Goal: Transaction & Acquisition: Book appointment/travel/reservation

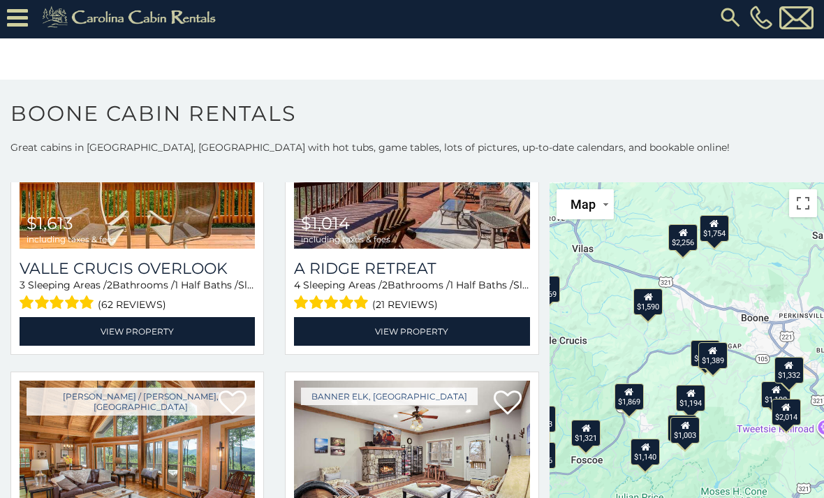
scroll to position [2476, 0]
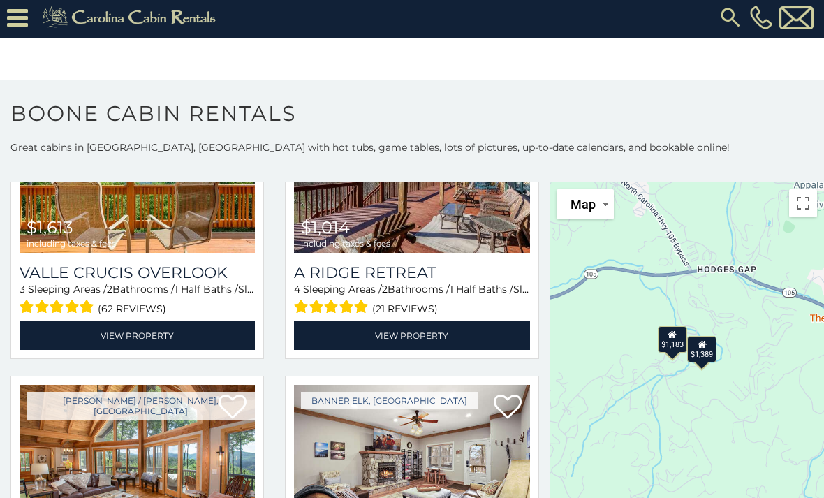
click at [678, 345] on div "$1,183" at bounding box center [672, 339] width 29 height 27
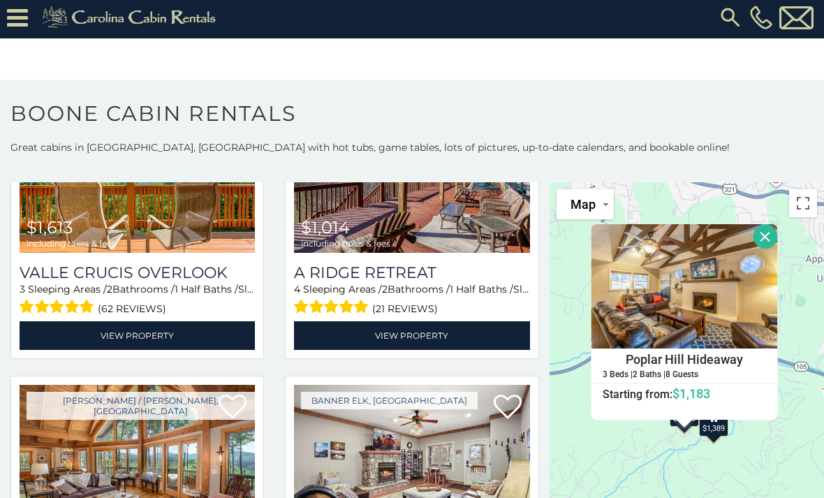
click at [762, 246] on button "Close" at bounding box center [765, 236] width 24 height 24
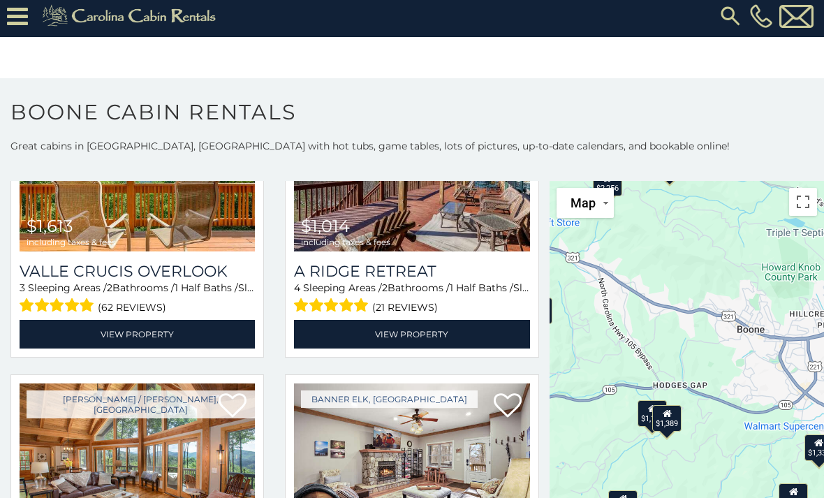
scroll to position [11, 0]
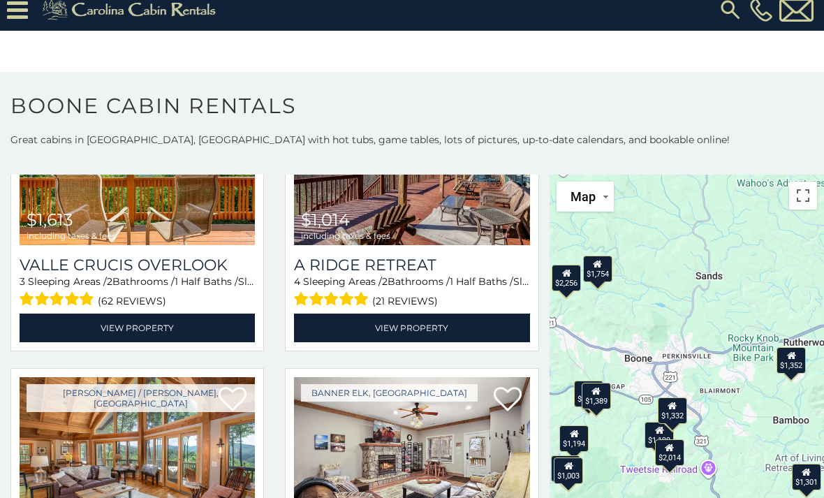
click at [795, 362] on div "$1,352" at bounding box center [790, 359] width 29 height 27
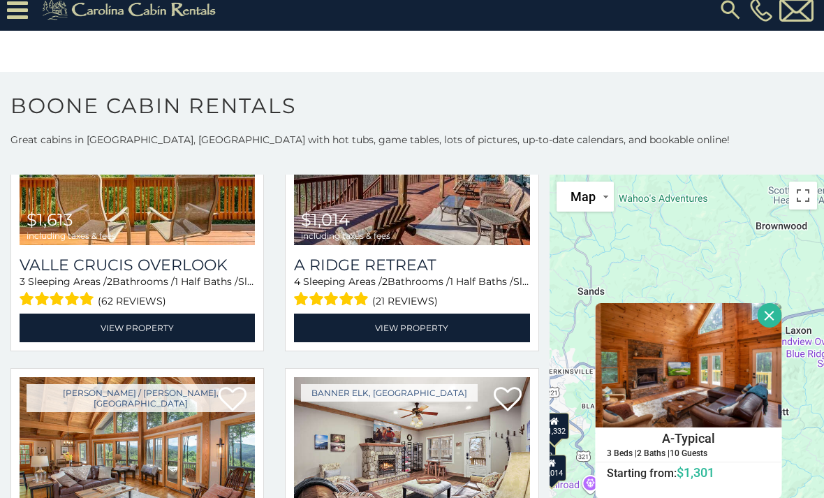
click at [704, 249] on div "$3,969 $2,135 $2,131 $2,256 $1,708 $1,194 $1,869 $2,483 $1,569 $1,754 $1,321 $1…" at bounding box center [686, 360] width 274 height 373
click at [772, 318] on button "Close" at bounding box center [769, 315] width 24 height 24
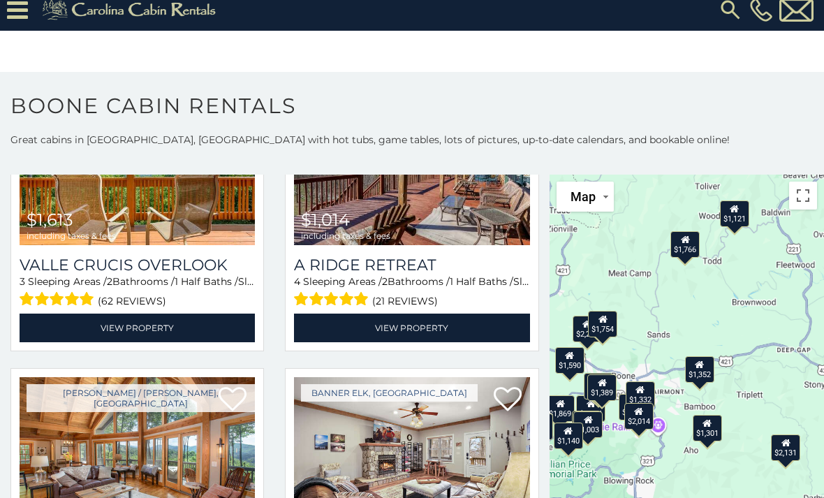
click at [738, 217] on div "$1,121" at bounding box center [734, 213] width 29 height 27
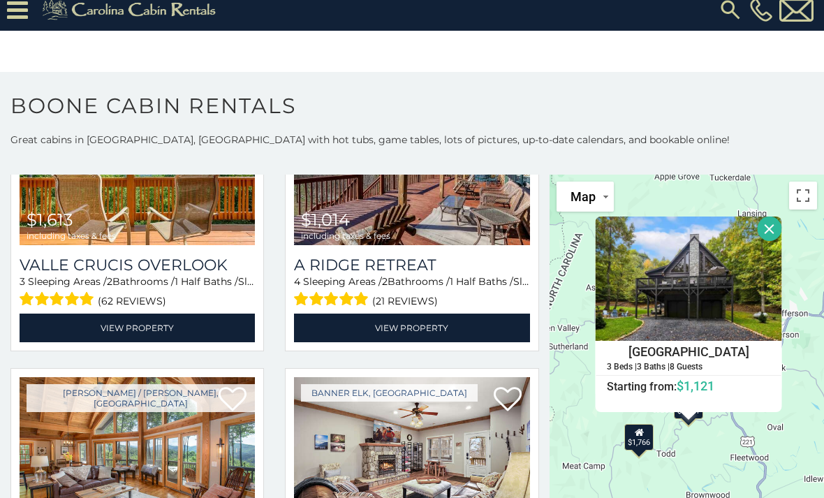
click at [768, 236] on button "Close" at bounding box center [769, 228] width 24 height 24
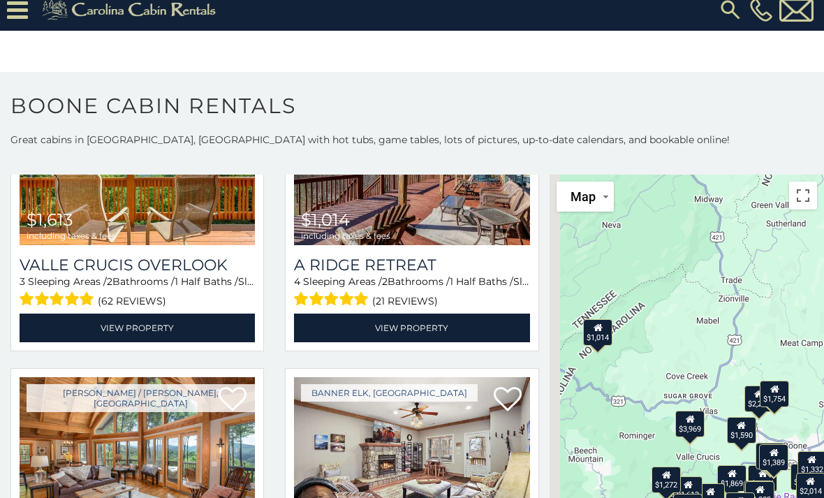
scroll to position [19, 0]
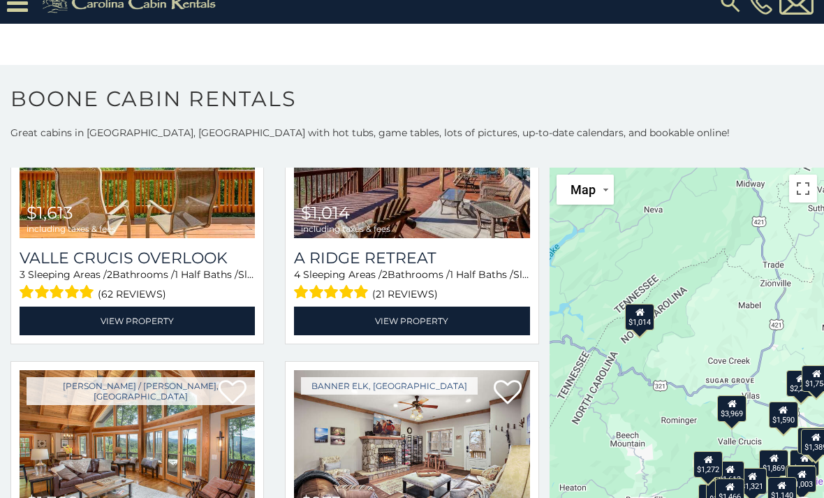
click at [647, 313] on div "$1,014" at bounding box center [639, 316] width 29 height 27
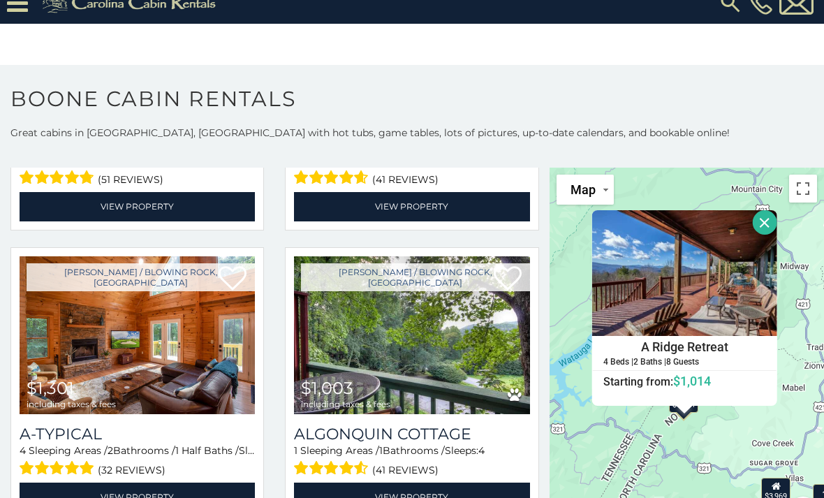
scroll to position [3173, 0]
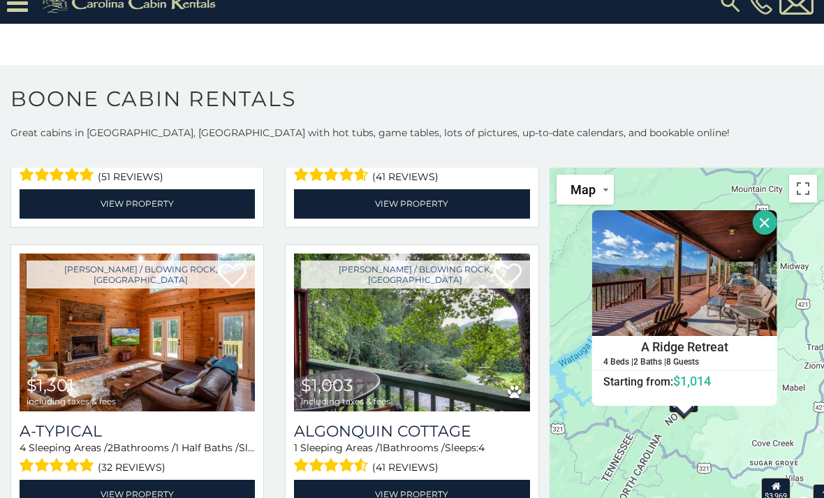
click at [762, 226] on button "Close" at bounding box center [764, 222] width 24 height 24
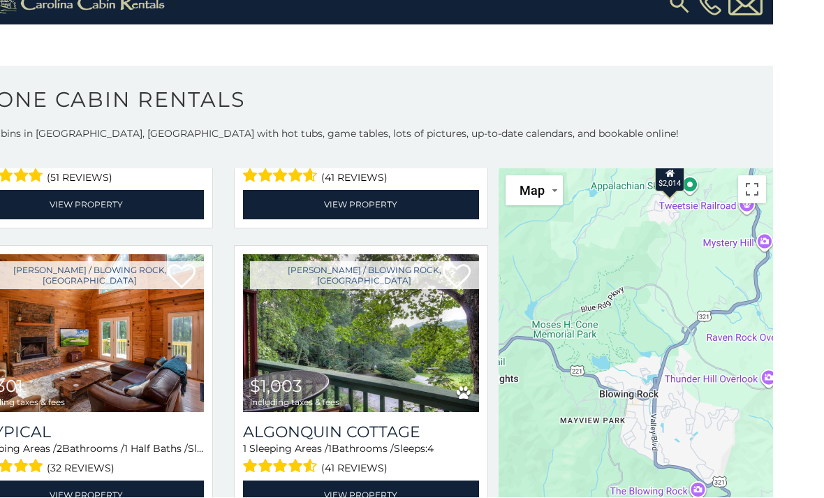
scroll to position [19, 0]
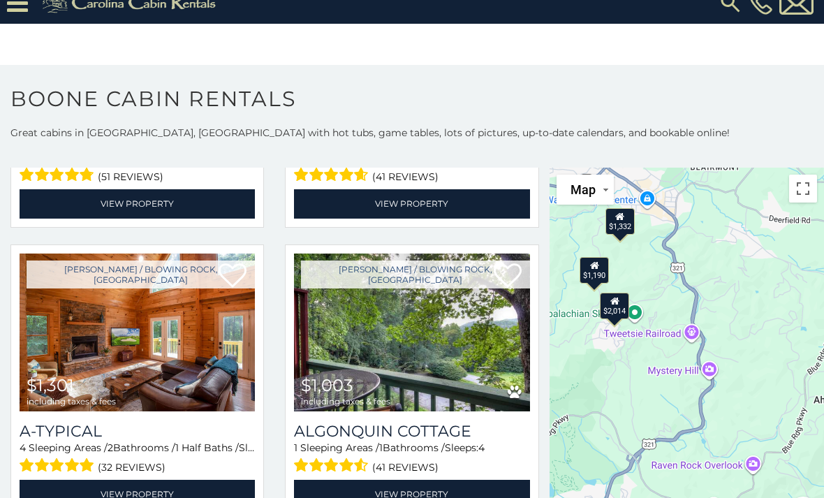
click at [623, 224] on div "$1,332" at bounding box center [619, 220] width 29 height 27
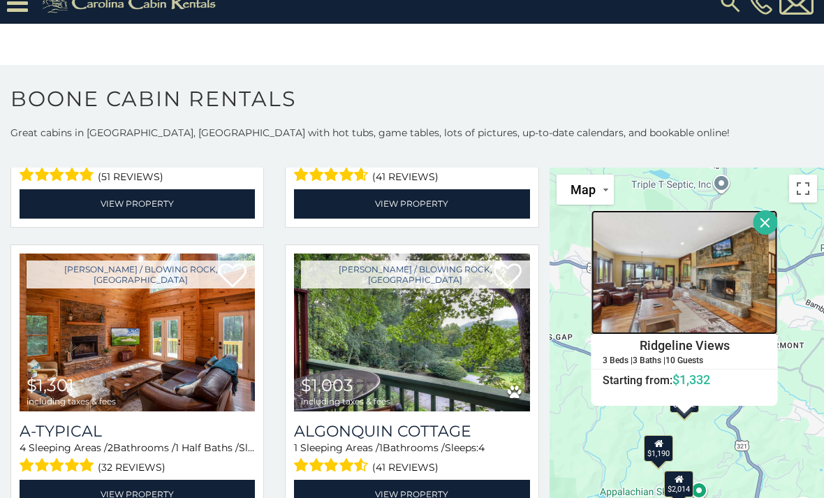
click at [752, 221] on img at bounding box center [684, 272] width 186 height 124
click at [766, 223] on button "Close" at bounding box center [765, 222] width 24 height 24
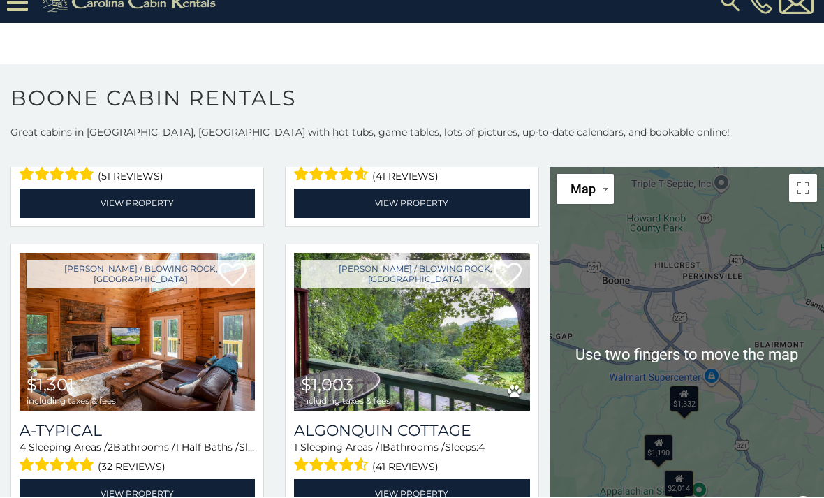
scroll to position [23, 0]
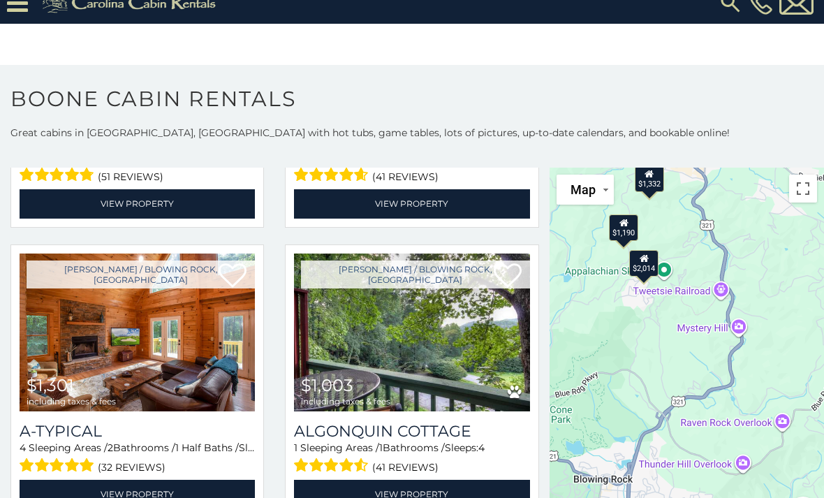
click at [632, 225] on div "$1,190" at bounding box center [623, 227] width 29 height 27
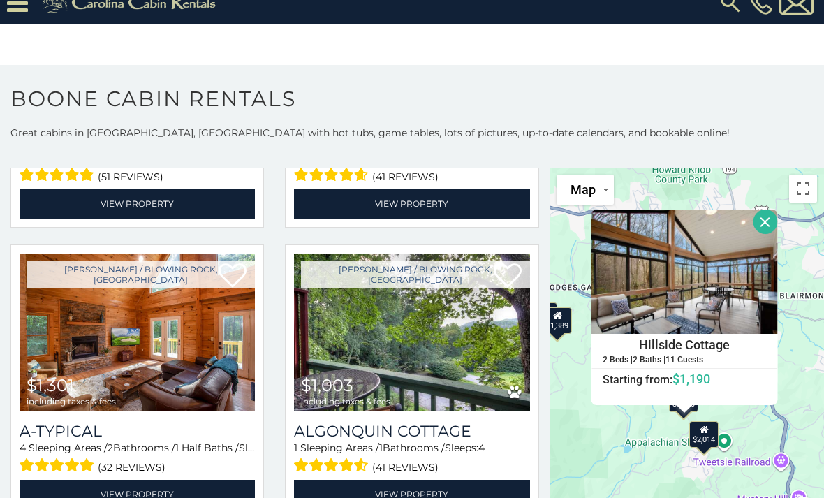
click at [691, 437] on div "$2,014" at bounding box center [704, 433] width 29 height 27
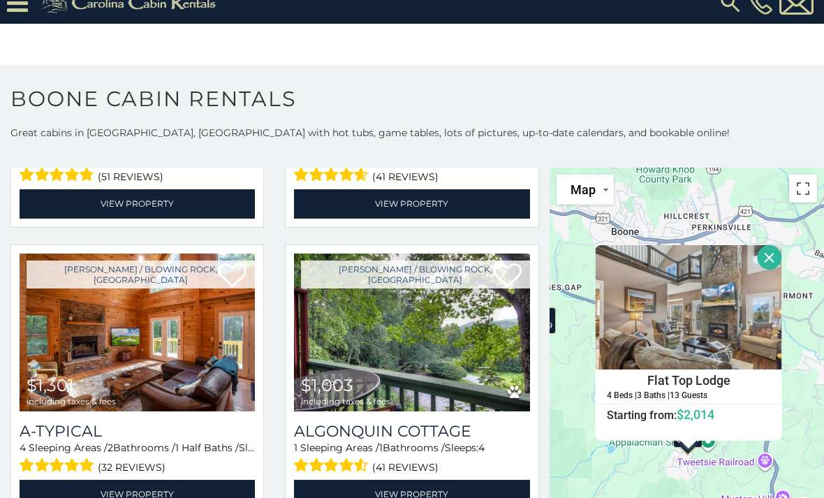
click at [759, 262] on button "Close" at bounding box center [769, 257] width 24 height 24
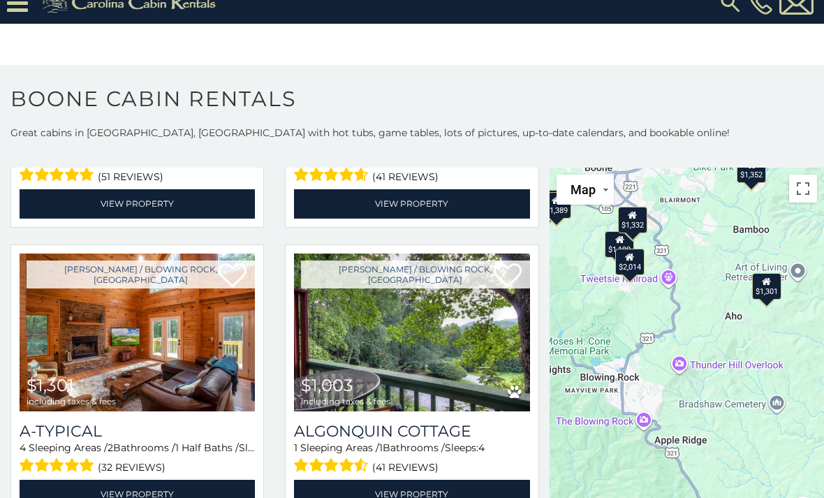
click at [762, 292] on div "$1,301" at bounding box center [766, 286] width 29 height 27
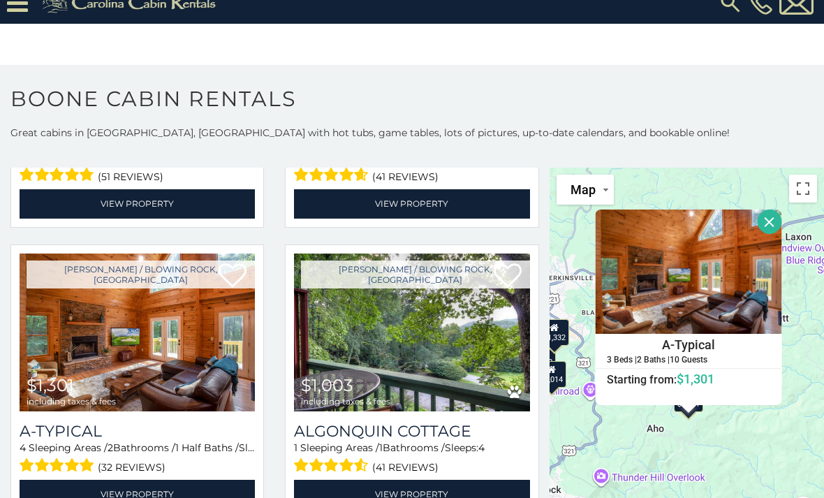
click at [772, 226] on button "Close" at bounding box center [769, 221] width 24 height 24
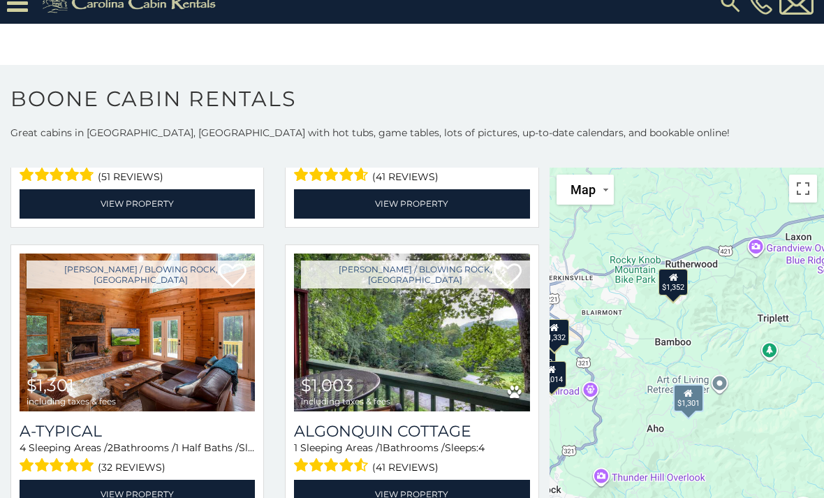
click at [139, 376] on img at bounding box center [137, 332] width 235 height 158
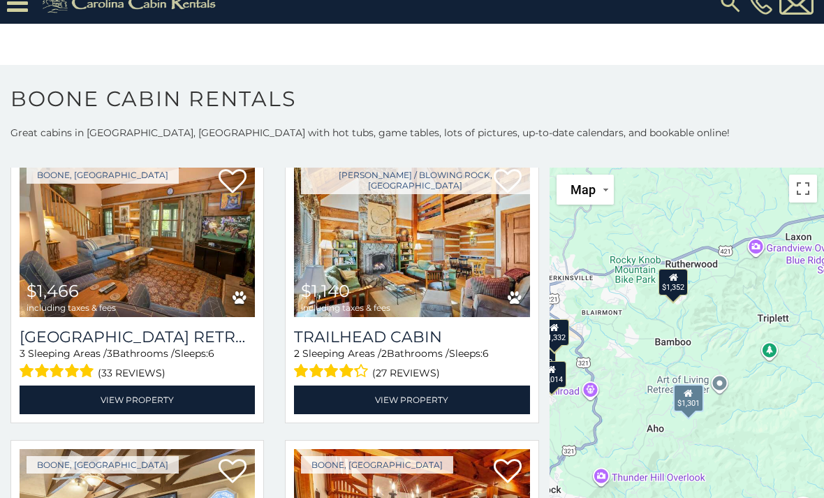
scroll to position [3556, 0]
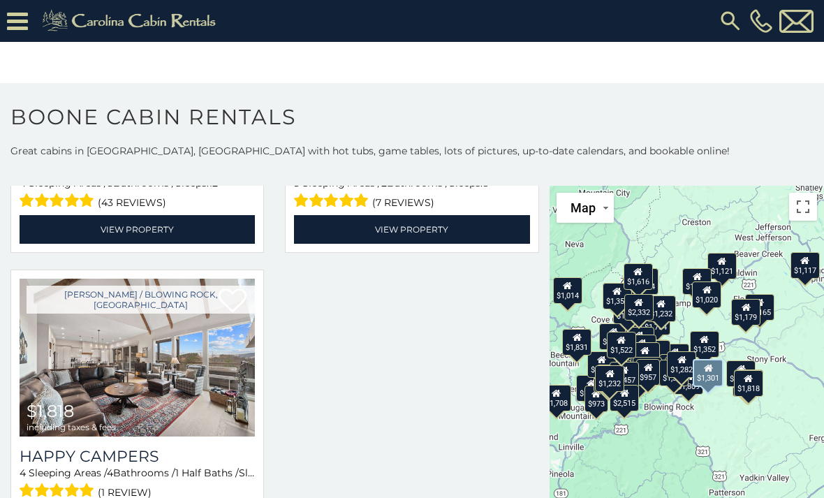
click at [21, 20] on icon at bounding box center [17, 21] width 21 height 24
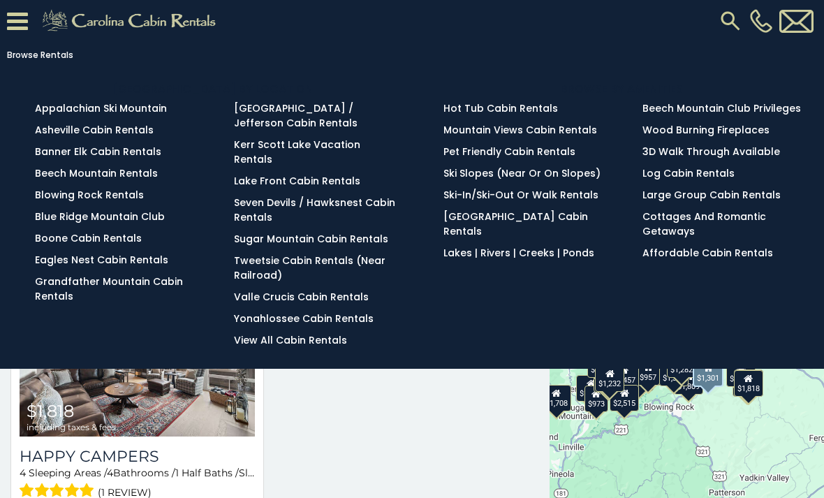
click at [124, 180] on link "Beech Mountain Rentals" at bounding box center [96, 173] width 123 height 14
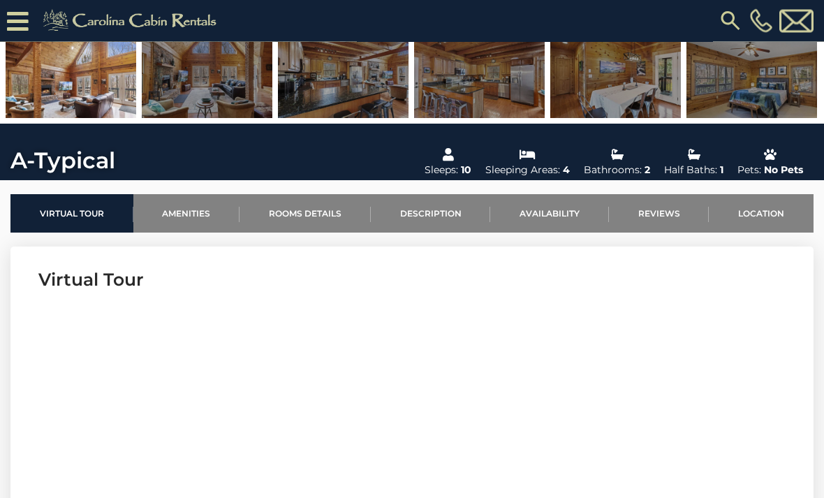
scroll to position [281, 0]
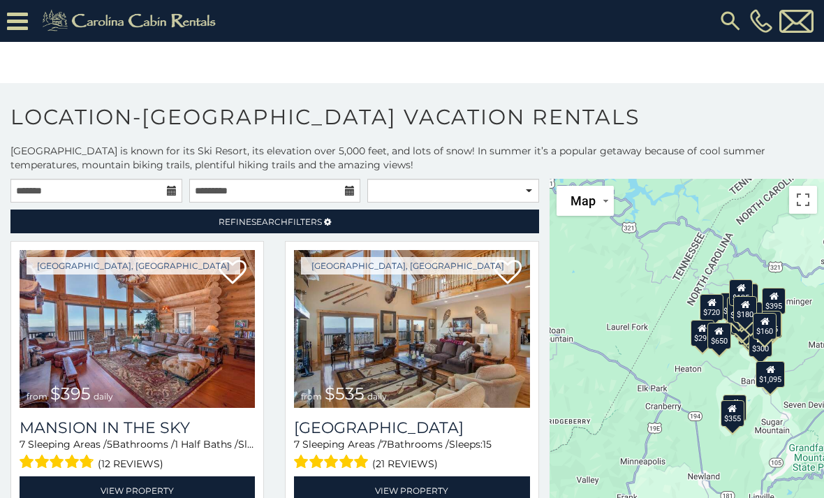
click at [91, 215] on link "Refine Search Filters" at bounding box center [274, 221] width 528 height 24
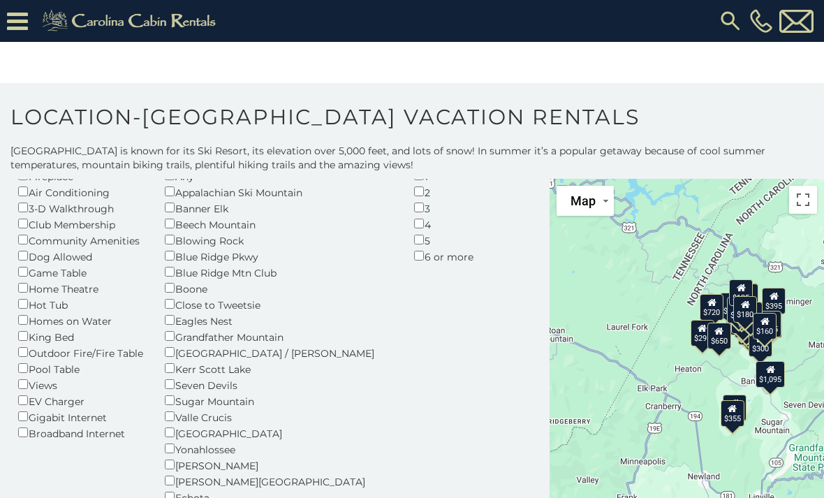
scroll to position [95, 0]
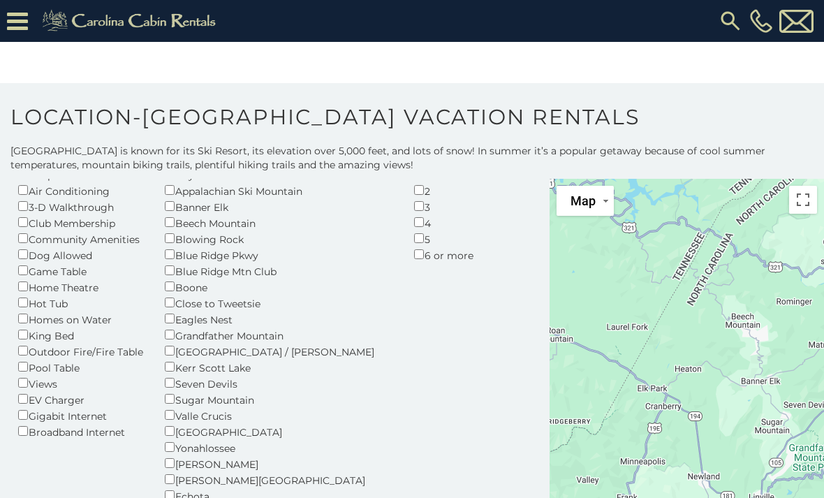
click at [165, 239] on div "Blowing Rock" at bounding box center [278, 238] width 228 height 16
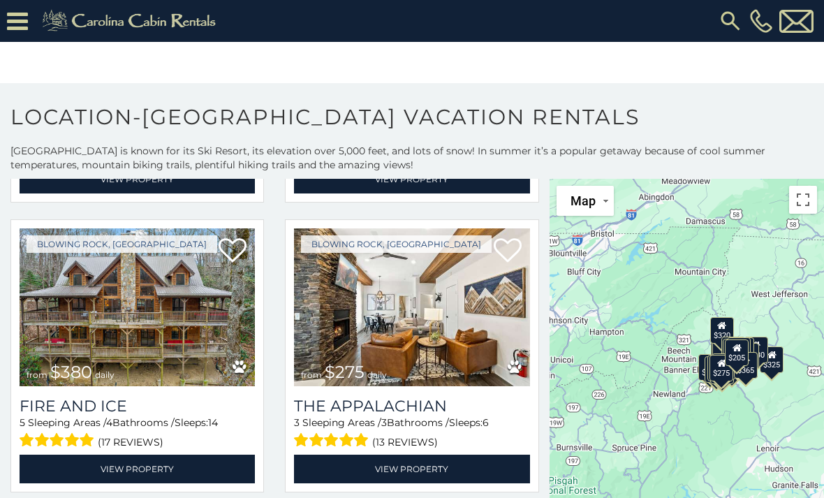
scroll to position [1199, 0]
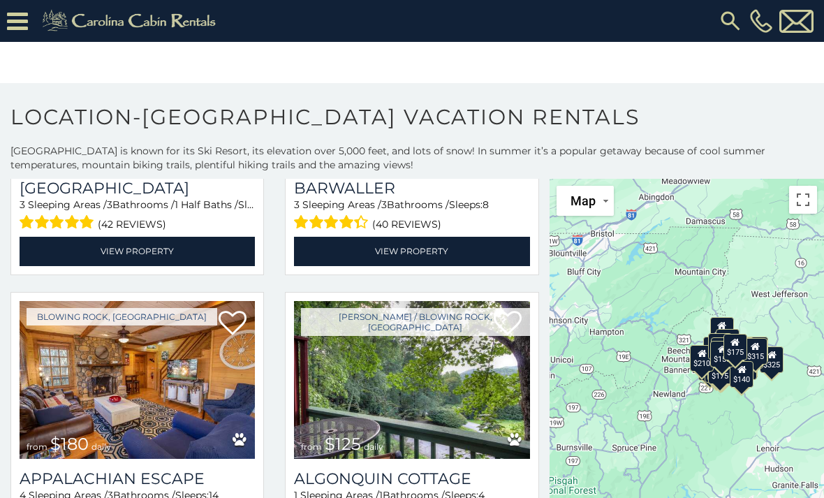
scroll to position [7799, 0]
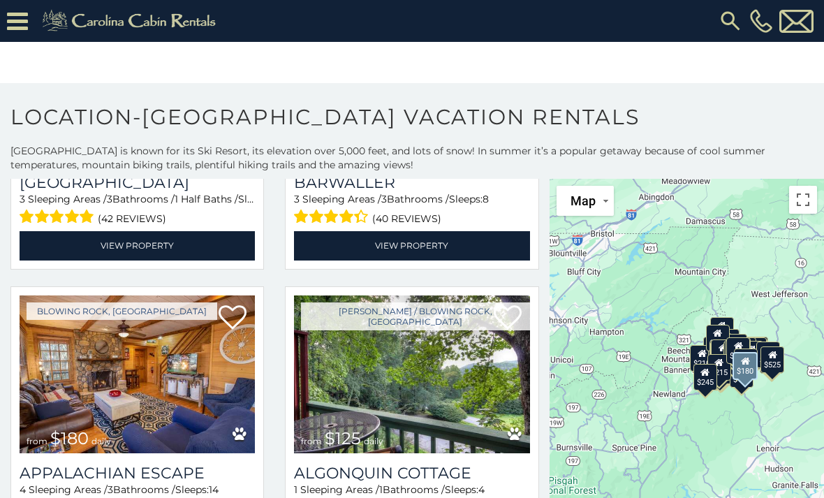
click at [96, 463] on h3 "Appalachian Escape" at bounding box center [137, 472] width 235 height 19
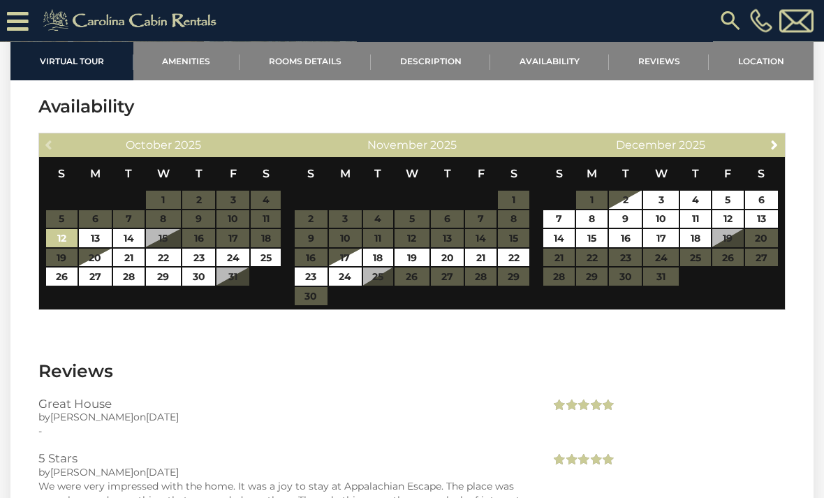
scroll to position [2569, 0]
click at [194, 260] on link "23" at bounding box center [198, 257] width 33 height 18
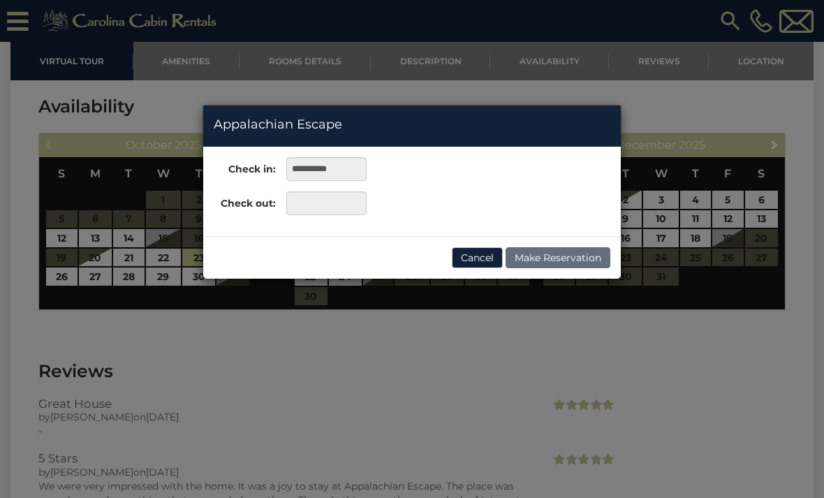
click at [61, 289] on div "**********" at bounding box center [412, 249] width 824 height 498
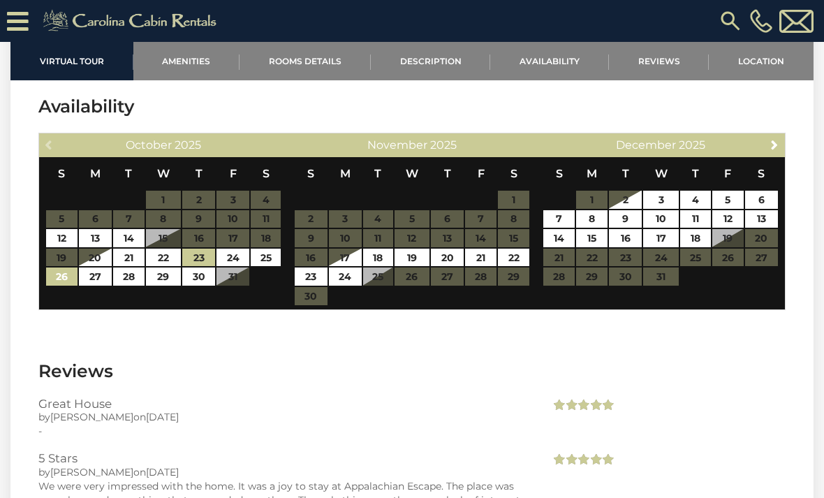
click at [59, 284] on link "26" at bounding box center [61, 276] width 31 height 18
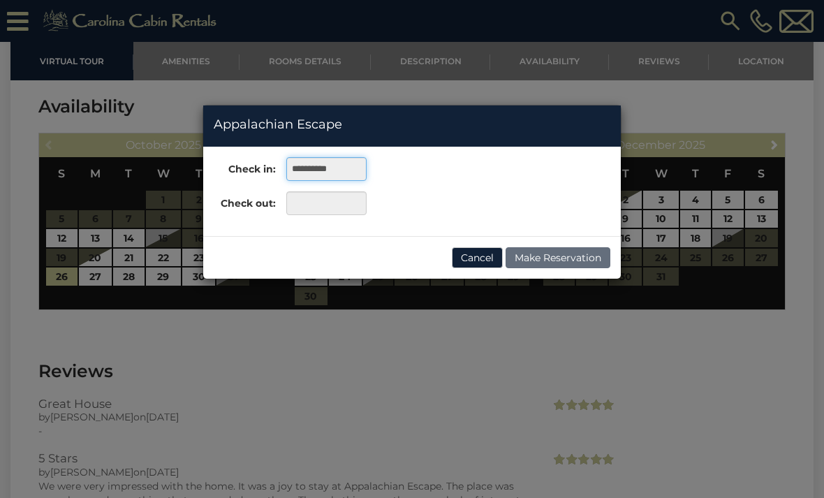
click at [303, 171] on input "**********" at bounding box center [326, 169] width 80 height 24
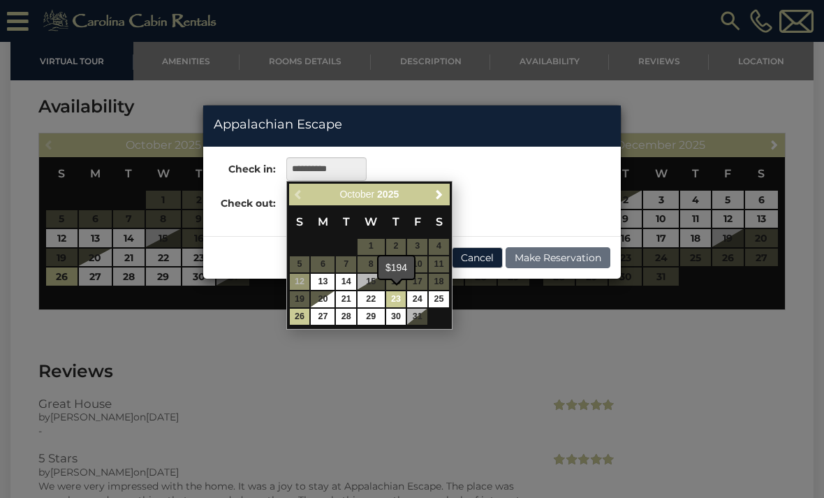
click at [389, 292] on link "23" at bounding box center [396, 299] width 20 height 16
type input "**********"
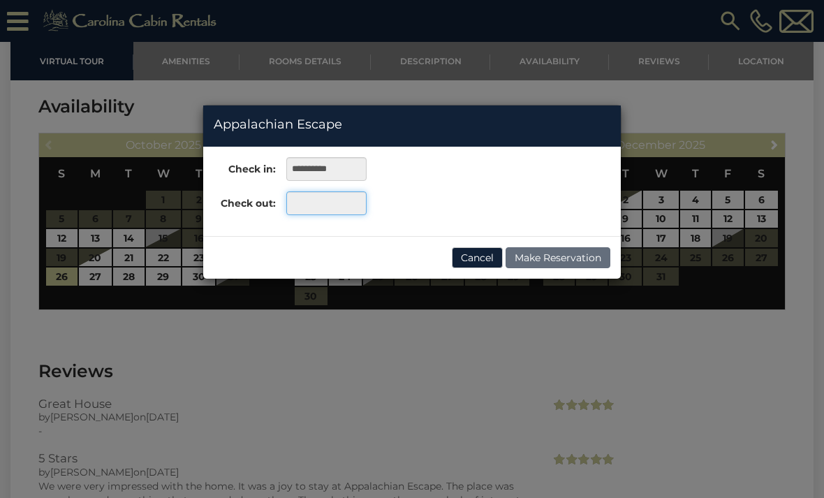
click at [310, 207] on input "text" at bounding box center [326, 203] width 80 height 24
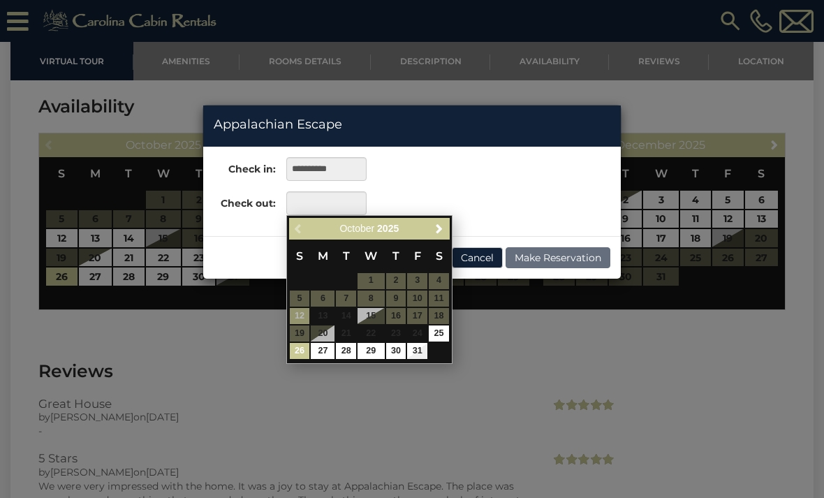
click at [290, 348] on link "26" at bounding box center [300, 351] width 20 height 16
type input "**********"
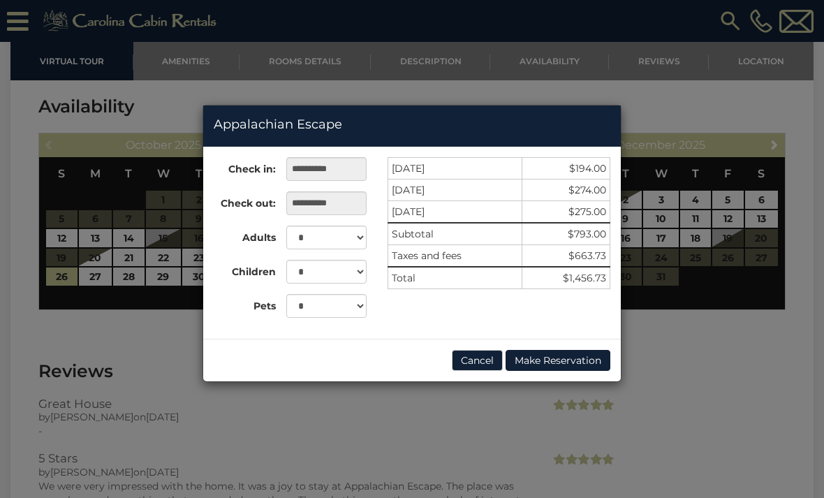
click at [567, 362] on button "Make Reservation" at bounding box center [557, 360] width 105 height 21
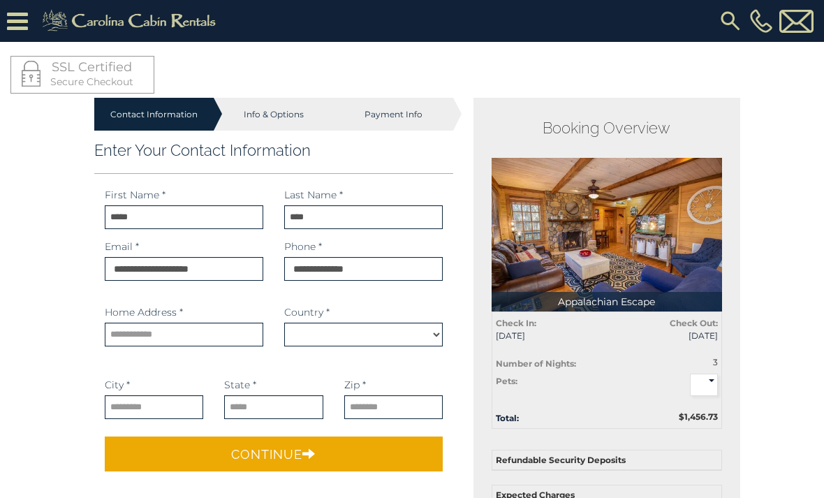
select select "*********"
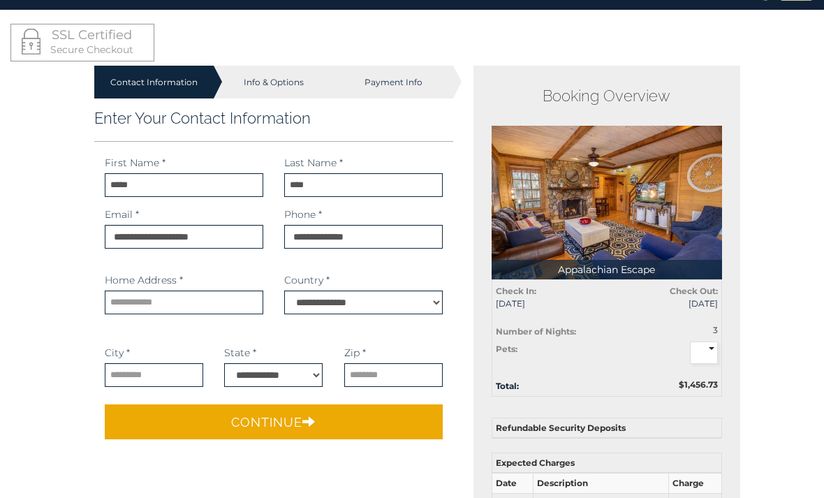
scroll to position [33, 0]
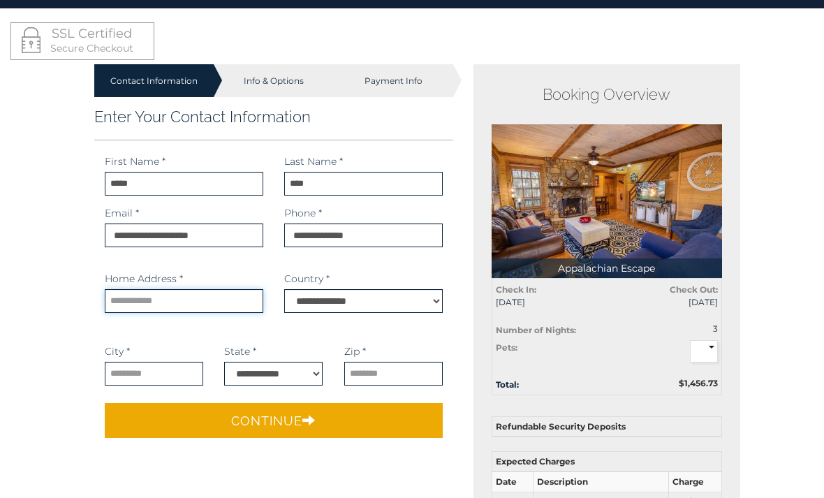
click at [207, 302] on input "text" at bounding box center [184, 302] width 158 height 24
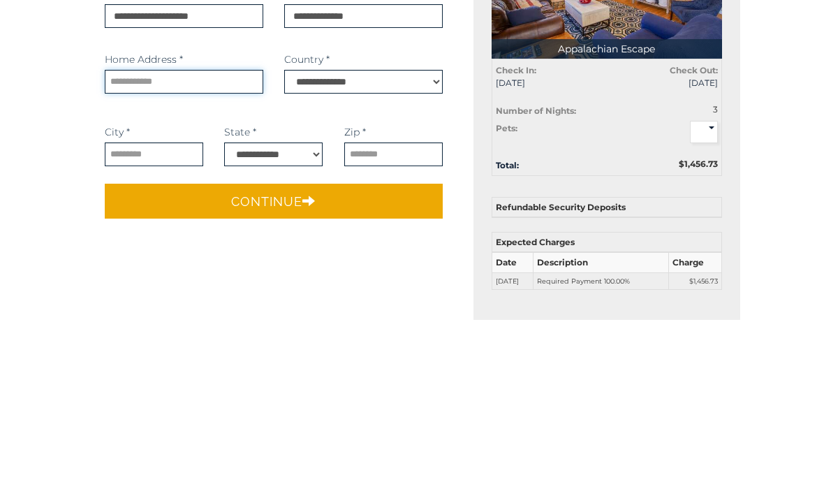
type input "**********"
select select
type input "**********"
select select "**"
type input "*****"
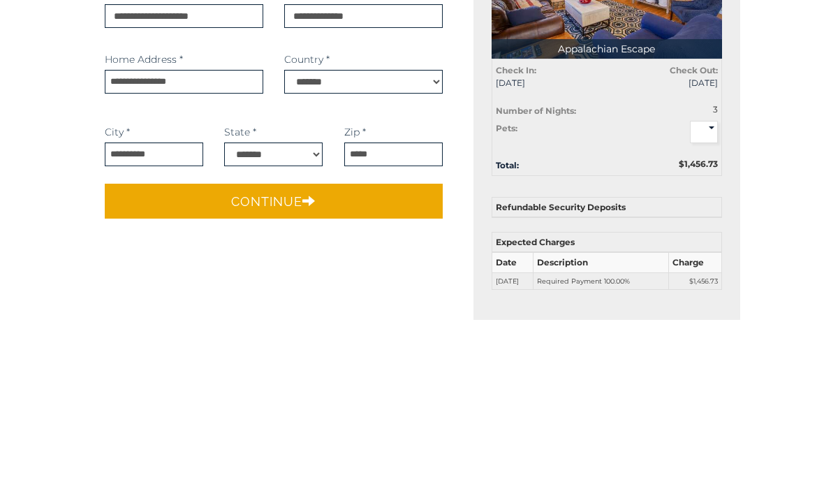
click at [318, 362] on button "Continue" at bounding box center [274, 379] width 338 height 35
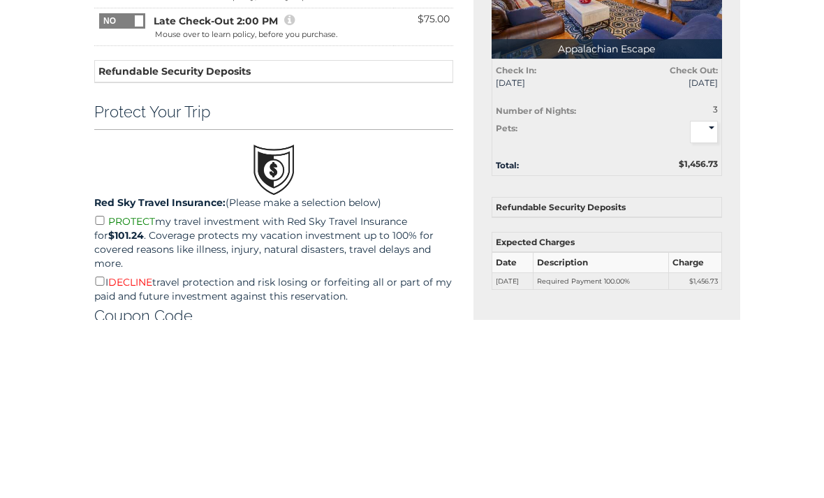
scroll to position [211, 0]
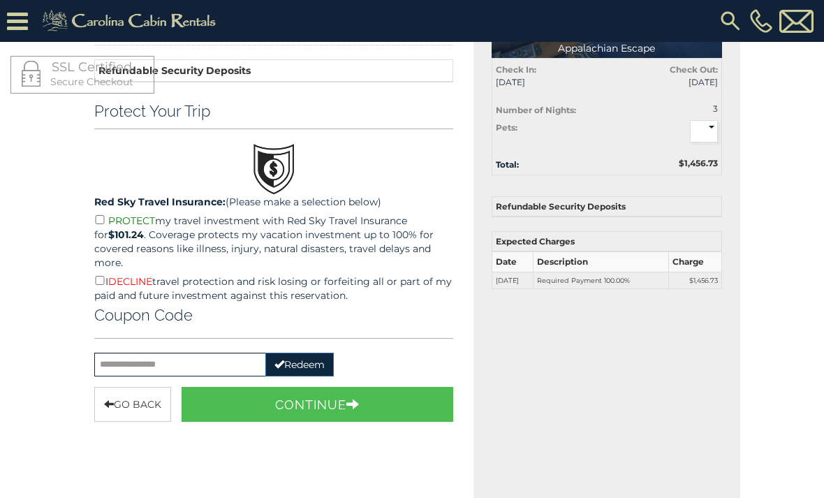
click at [104, 291] on p "I DECLINE travel protection and risk losing or forfeiting all or part of my pai…" at bounding box center [273, 287] width 359 height 29
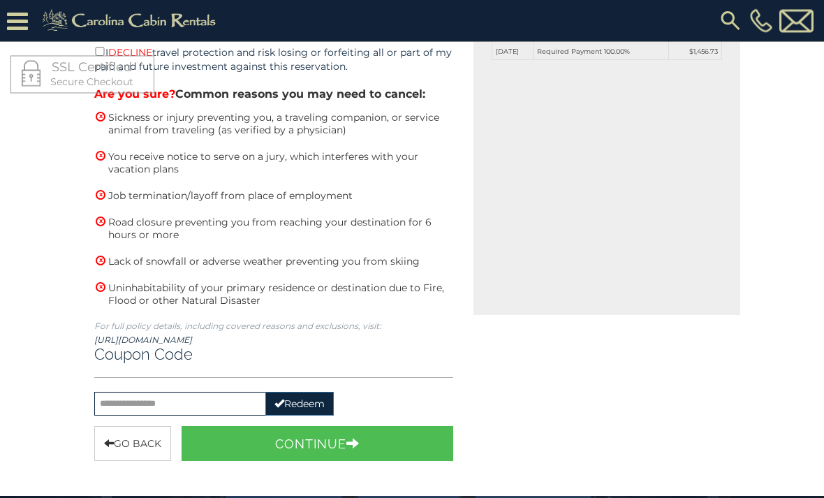
scroll to position [440, 0]
click at [337, 447] on button "Continue" at bounding box center [317, 443] width 272 height 35
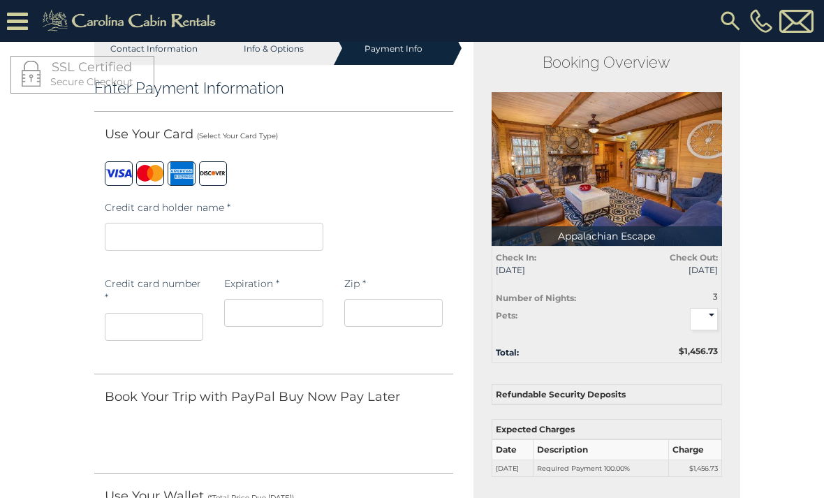
scroll to position [0, 0]
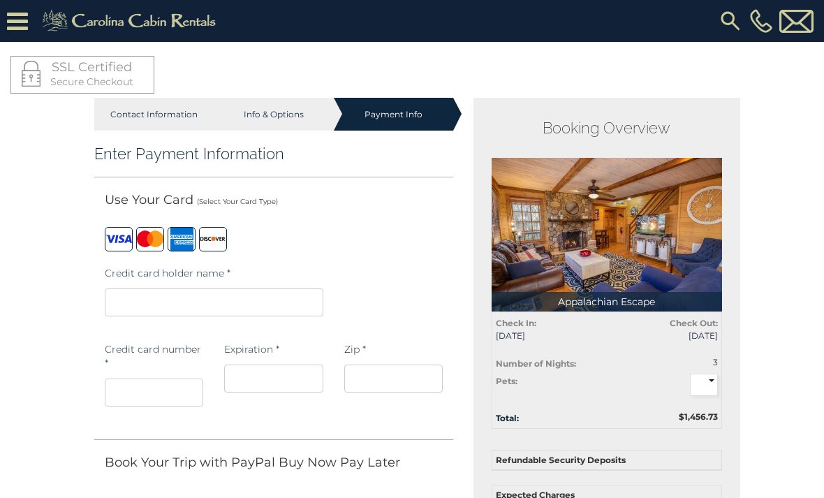
click at [160, 113] on div "Contact Information" at bounding box center [153, 114] width 119 height 33
click at [168, 128] on div "Contact Information" at bounding box center [153, 114] width 119 height 33
click at [114, 79] on p "Secure Checkout" at bounding box center [82, 82] width 121 height 14
click at [168, 117] on div "Contact Information" at bounding box center [153, 114] width 119 height 33
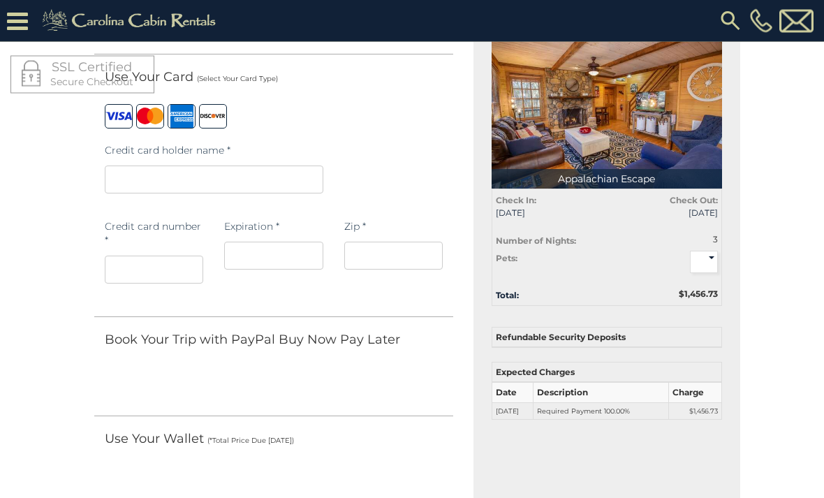
scroll to position [81, 0]
click at [604, 149] on img at bounding box center [606, 112] width 230 height 154
click at [611, 168] on img at bounding box center [606, 112] width 230 height 154
click at [612, 120] on img at bounding box center [606, 112] width 230 height 154
click at [694, 399] on th "Charge" at bounding box center [695, 392] width 53 height 20
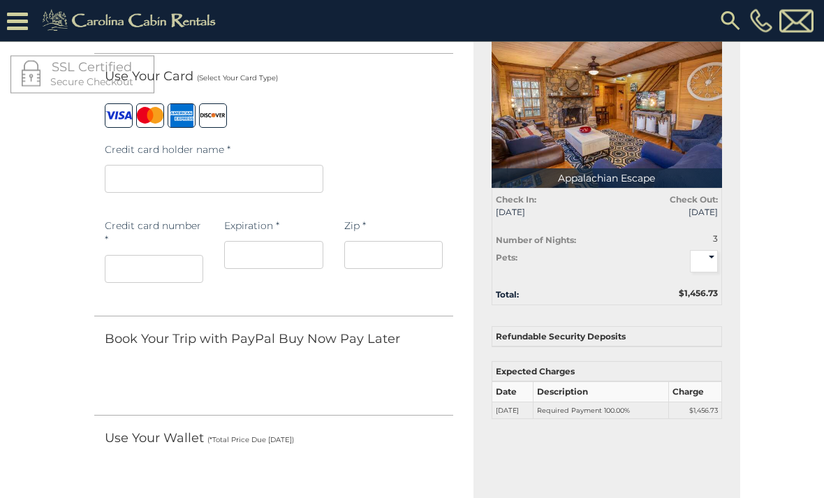
click at [595, 403] on td "Required Payment 100.00%" at bounding box center [600, 410] width 135 height 17
click at [711, 267] on select "* * *" at bounding box center [704, 262] width 28 height 22
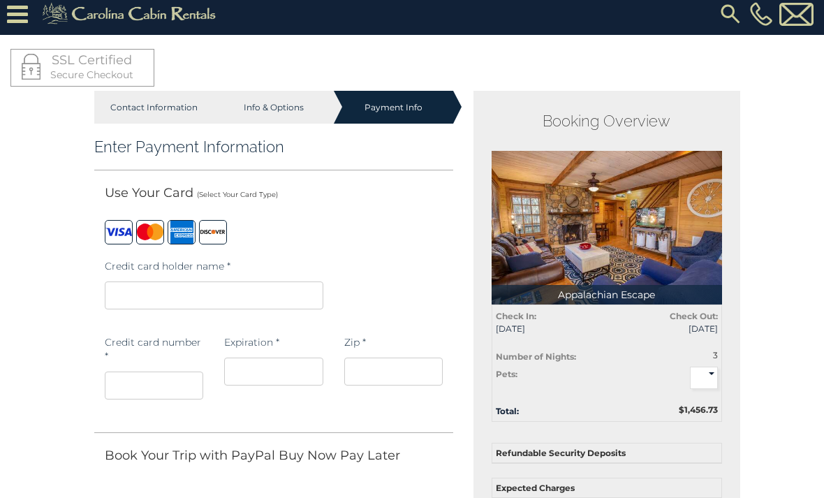
scroll to position [0, 0]
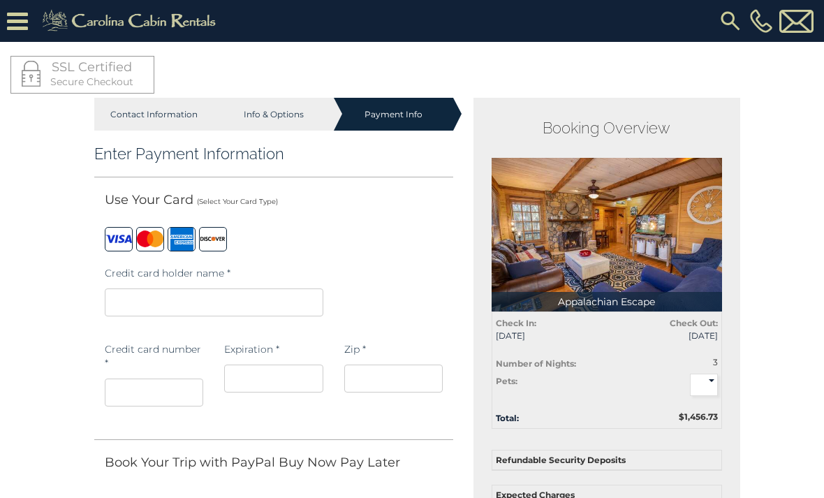
click at [22, 21] on icon at bounding box center [17, 21] width 21 height 24
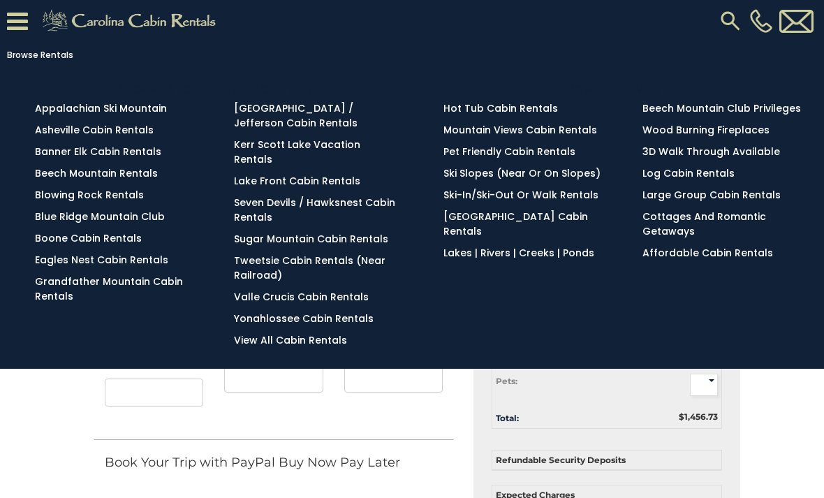
click at [541, 51] on link "Browse Rentals" at bounding box center [408, 55] width 817 height 20
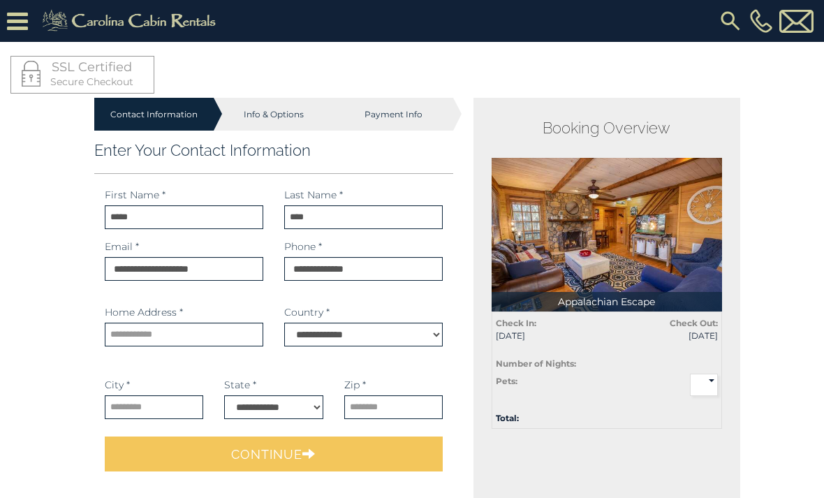
select select "*********"
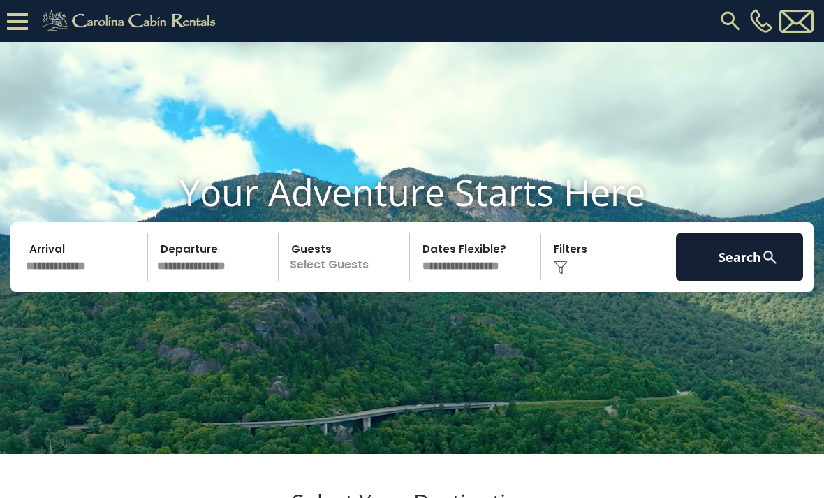
click at [96, 281] on input "text" at bounding box center [84, 256] width 127 height 49
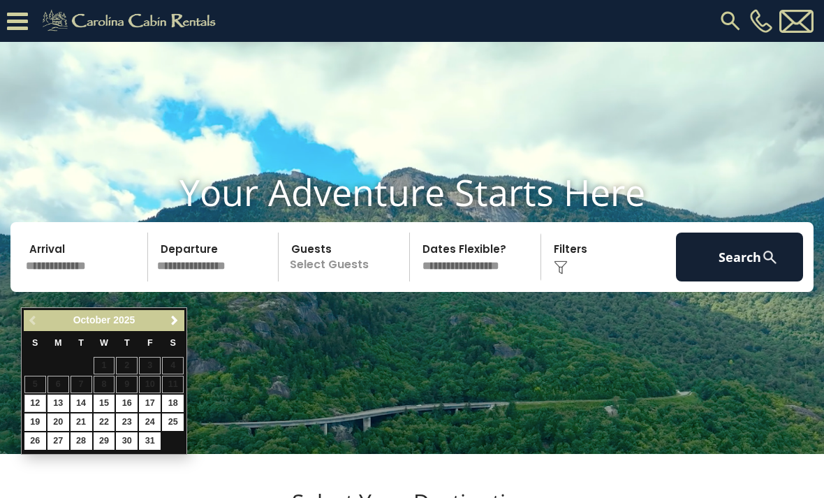
click at [133, 413] on link "23" at bounding box center [127, 421] width 22 height 17
type input "********"
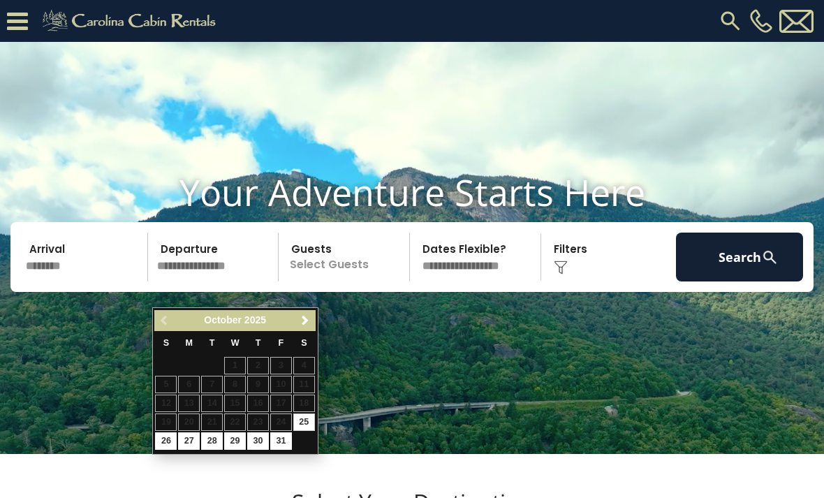
click at [165, 433] on link "26" at bounding box center [166, 440] width 22 height 17
type input "********"
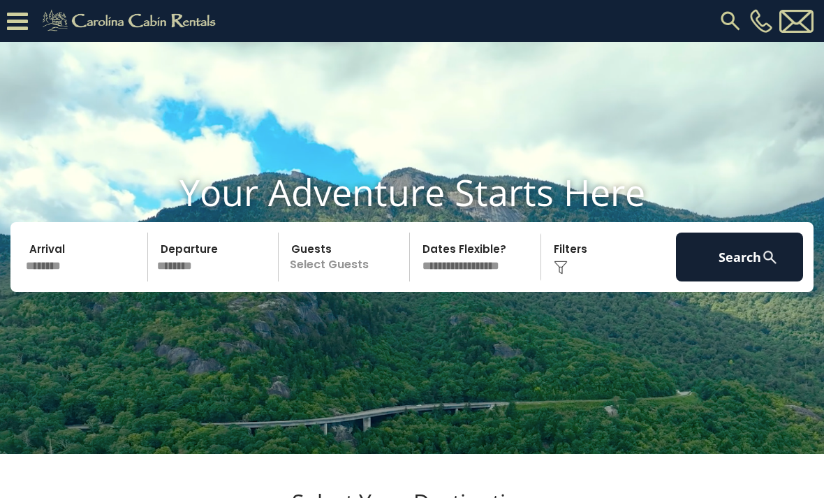
click at [379, 281] on p "Select Guests" at bounding box center [346, 256] width 126 height 49
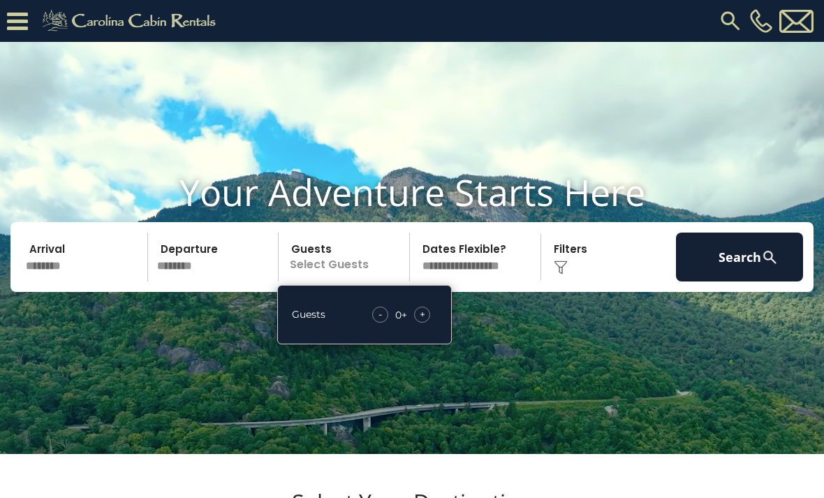
click at [434, 322] on div "- 0 + +" at bounding box center [401, 314] width 72 height 16
click at [429, 322] on div "+" at bounding box center [422, 314] width 16 height 16
click at [427, 322] on div "+" at bounding box center [422, 314] width 16 height 16
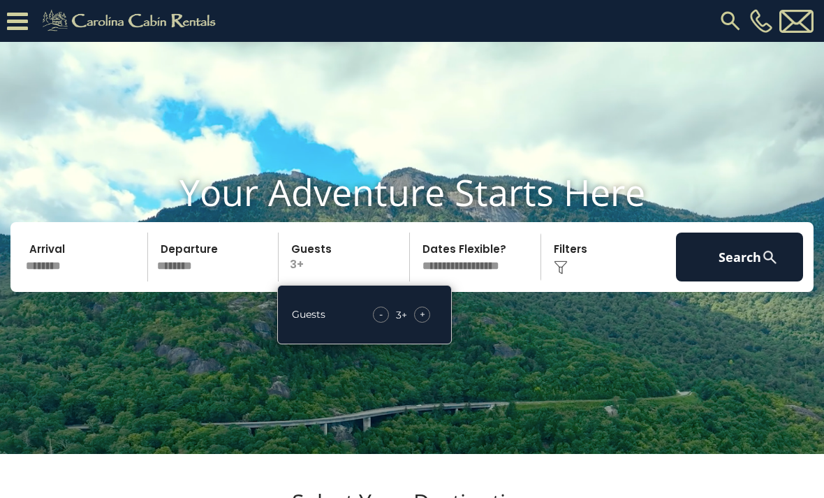
click at [429, 322] on div "+" at bounding box center [422, 314] width 16 height 16
click at [426, 322] on div "+" at bounding box center [422, 314] width 16 height 16
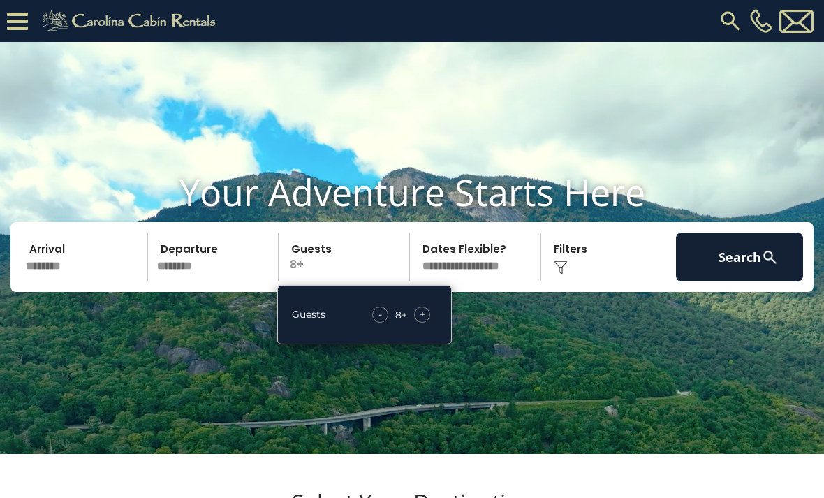
click at [426, 322] on div "+" at bounding box center [422, 314] width 16 height 16
click at [429, 322] on div "+" at bounding box center [422, 314] width 16 height 16
click at [425, 322] on div "+" at bounding box center [422, 314] width 16 height 16
click at [378, 321] on span "-" at bounding box center [377, 314] width 3 height 14
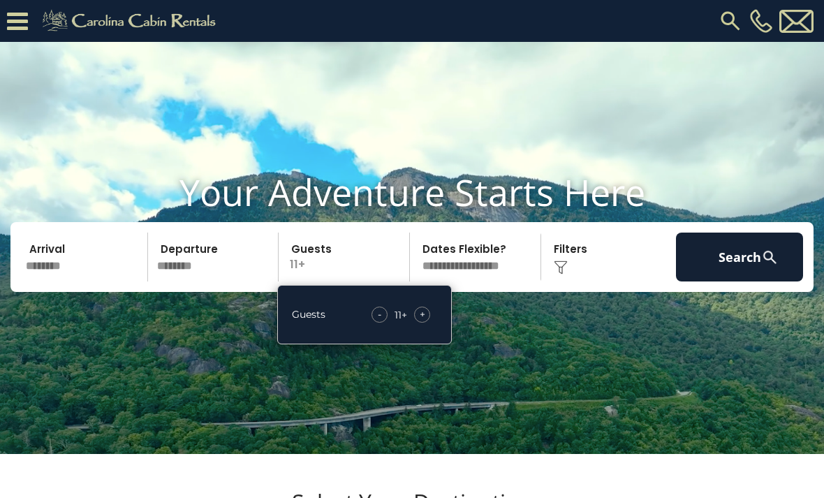
click at [574, 281] on div "Click to Choose" at bounding box center [608, 256] width 127 height 49
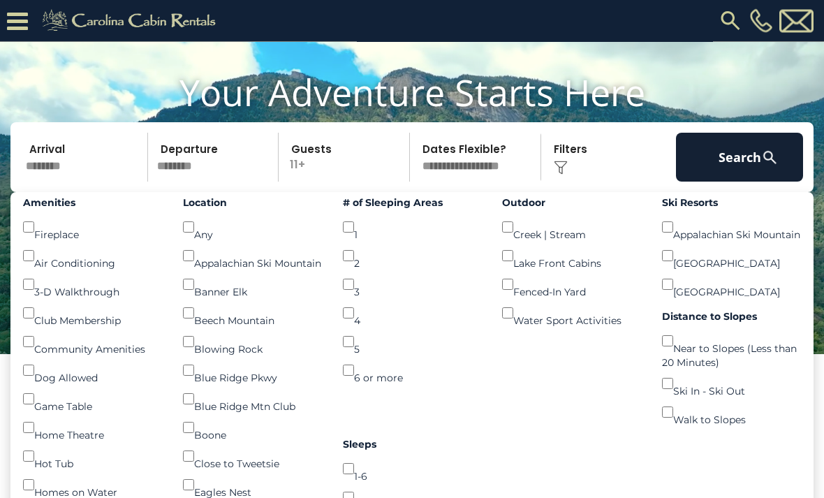
scroll to position [73, 0]
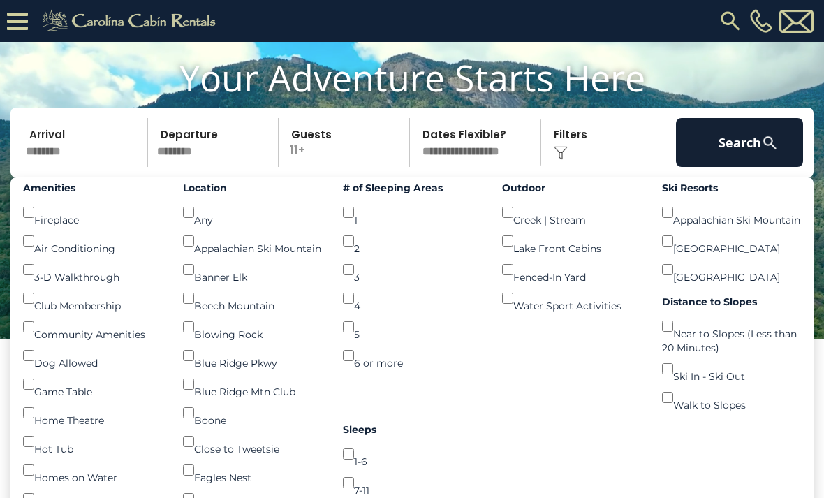
click at [729, 167] on button "Search" at bounding box center [739, 142] width 127 height 49
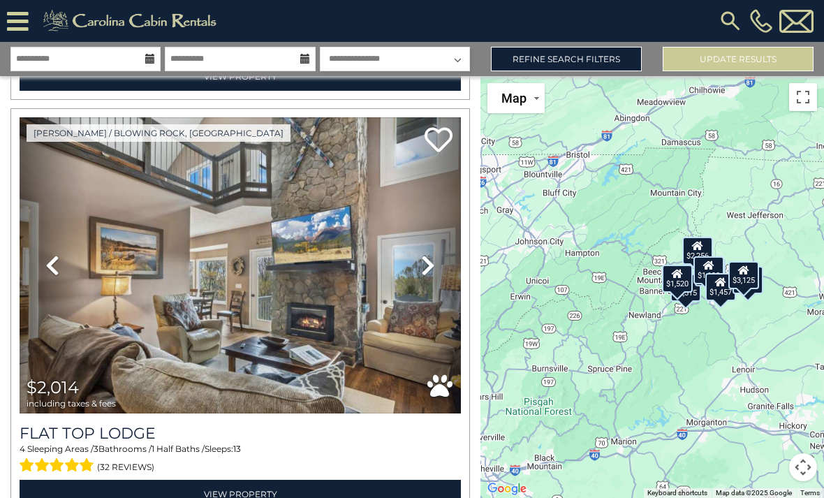
scroll to position [849, 0]
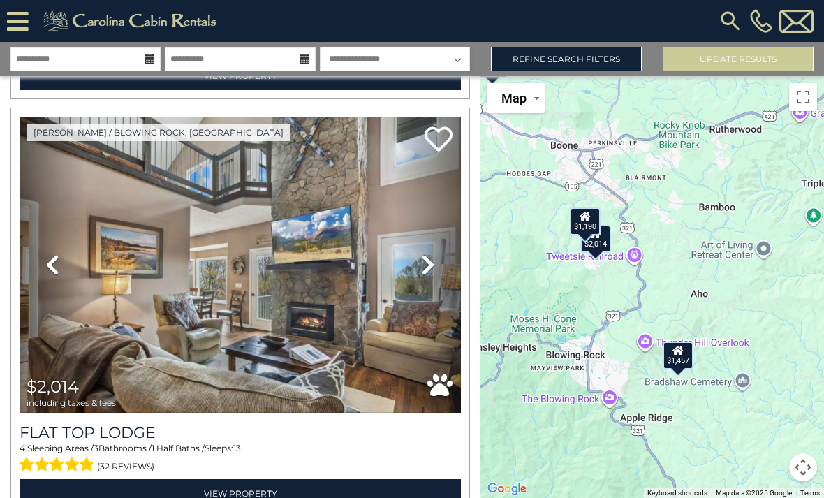
click at [604, 253] on div "$2,014" at bounding box center [595, 239] width 31 height 28
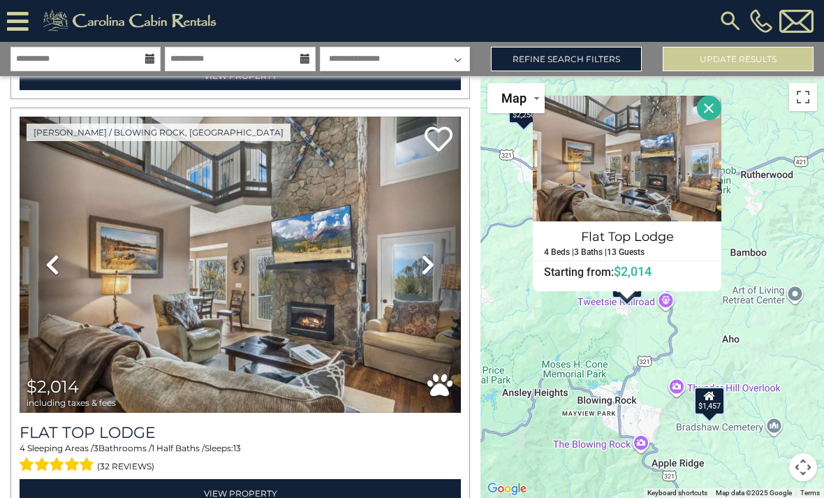
click at [720, 120] on button "Close" at bounding box center [709, 108] width 24 height 24
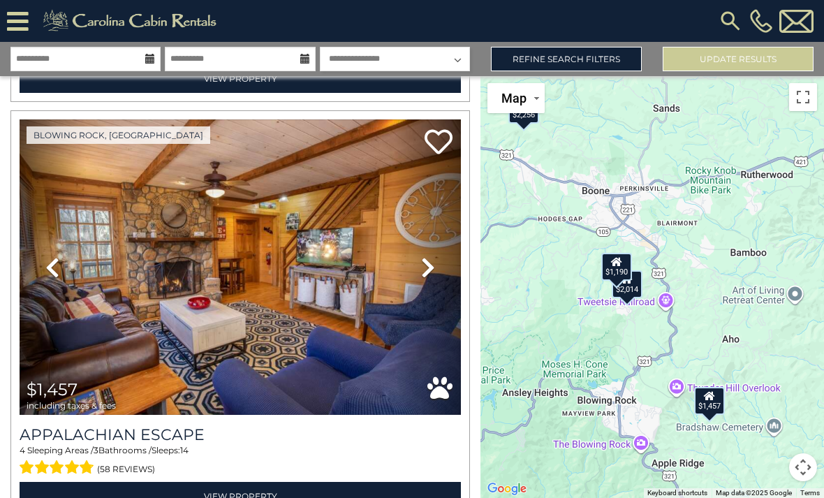
scroll to position [1686, 0]
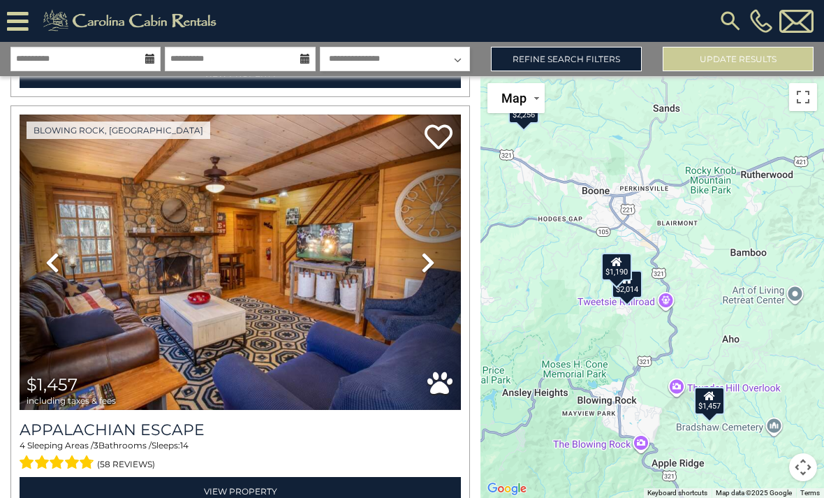
click at [326, 286] on img at bounding box center [240, 262] width 441 height 296
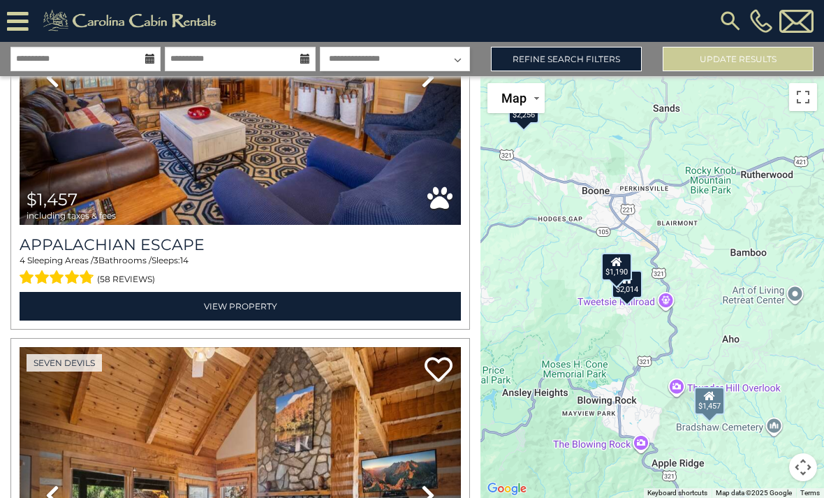
scroll to position [1870, 0]
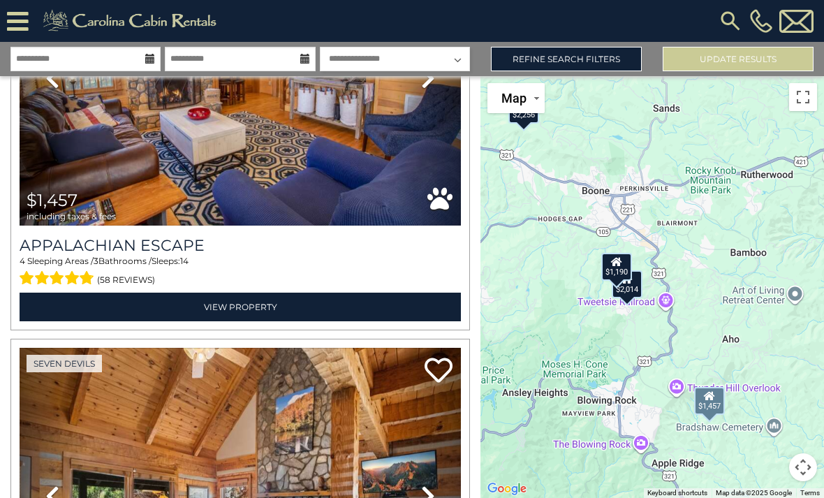
click at [127, 151] on img at bounding box center [240, 78] width 441 height 296
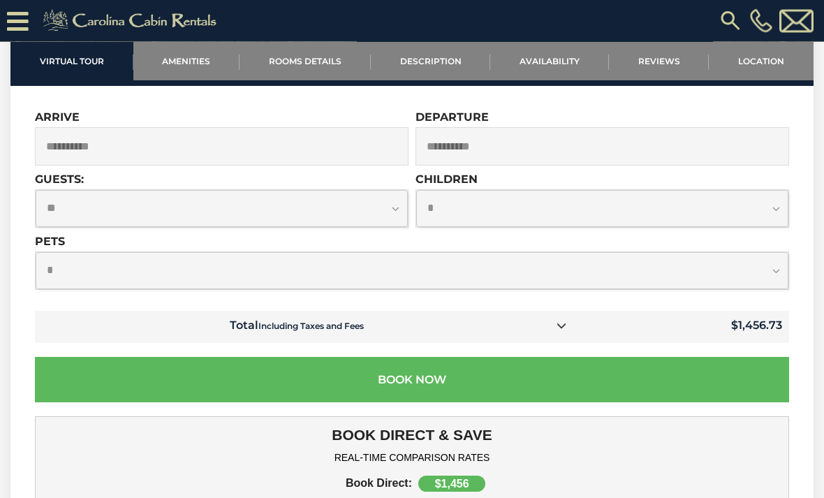
scroll to position [3660, 0]
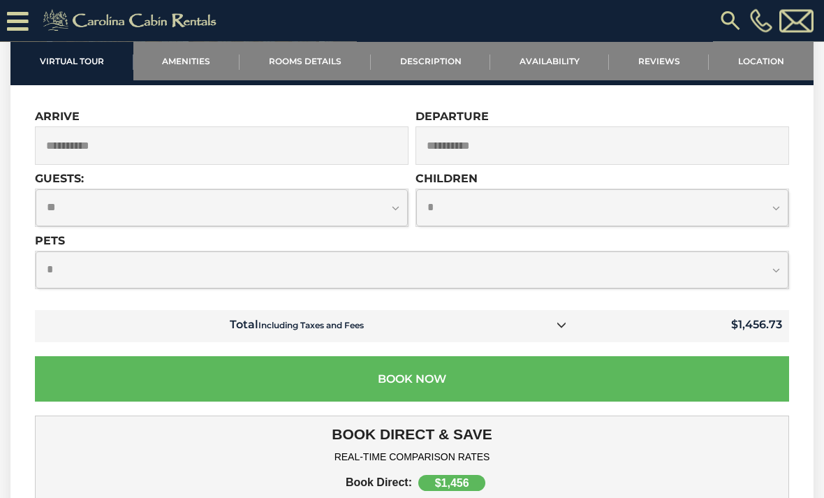
click at [401, 207] on select "**********" at bounding box center [222, 208] width 372 height 37
select select "*"
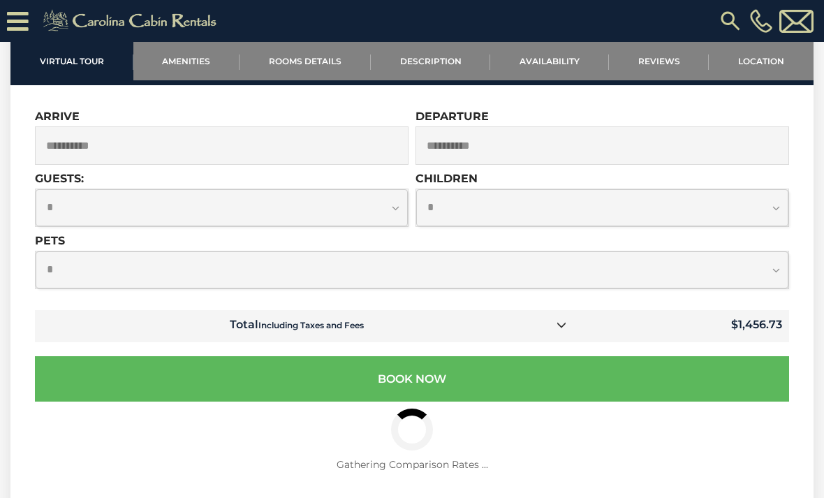
click at [777, 209] on select "**********" at bounding box center [602, 207] width 372 height 37
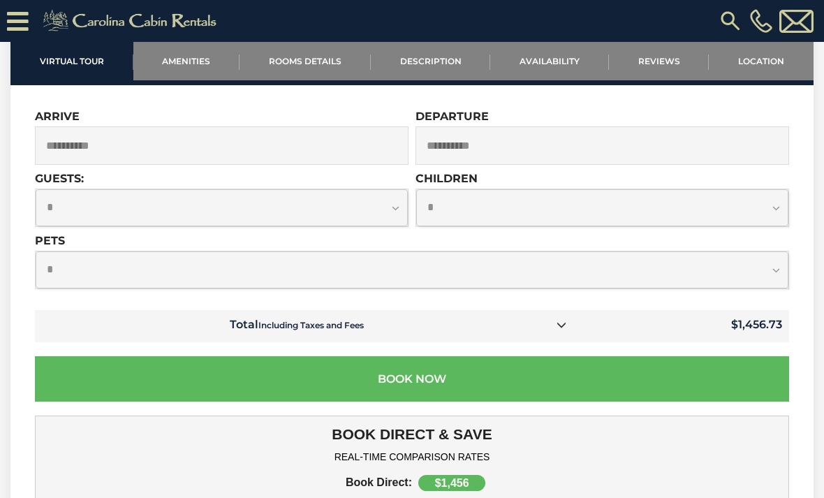
select select "*"
click at [778, 272] on select "**********" at bounding box center [412, 269] width 752 height 37
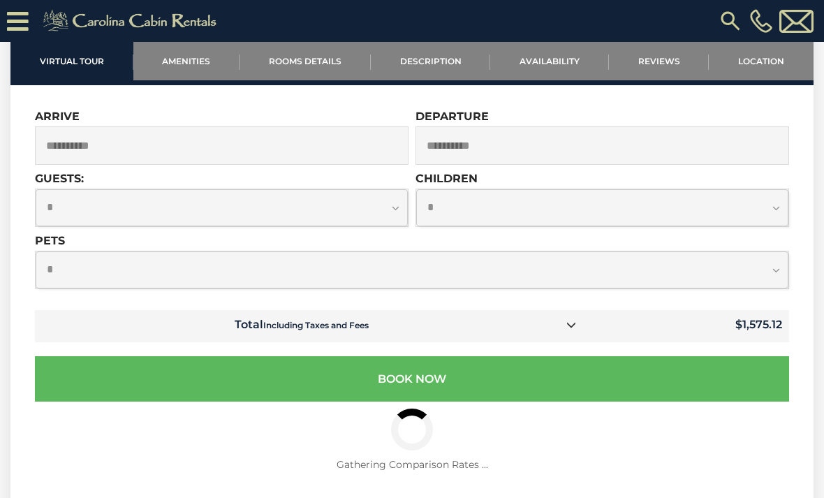
click at [777, 274] on select "**********" at bounding box center [412, 269] width 752 height 37
select select "*"
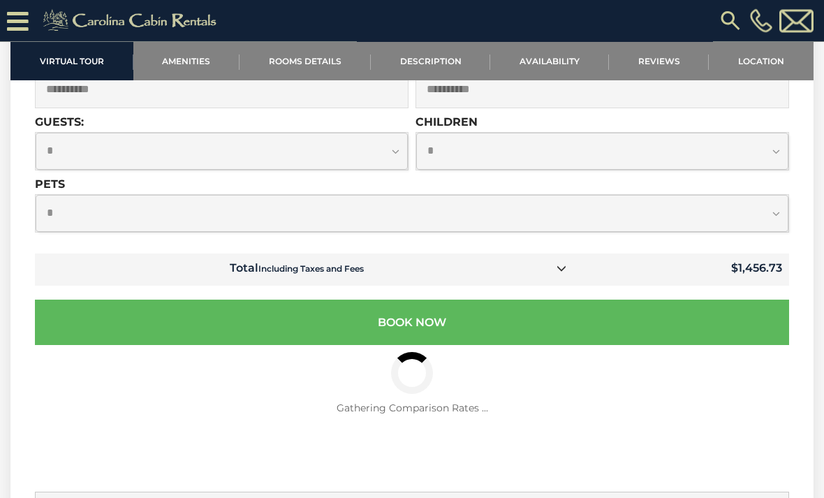
scroll to position [3717, 0]
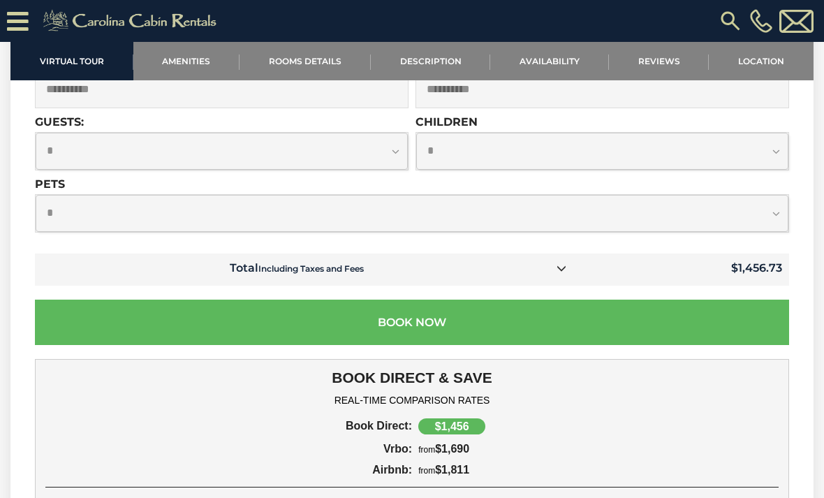
click at [570, 269] on link at bounding box center [561, 269] width 18 height 18
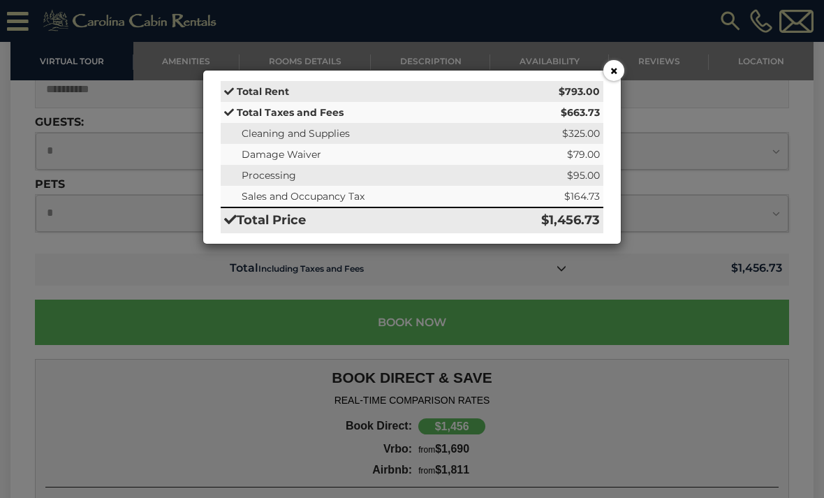
click at [616, 77] on button "×" at bounding box center [613, 70] width 21 height 21
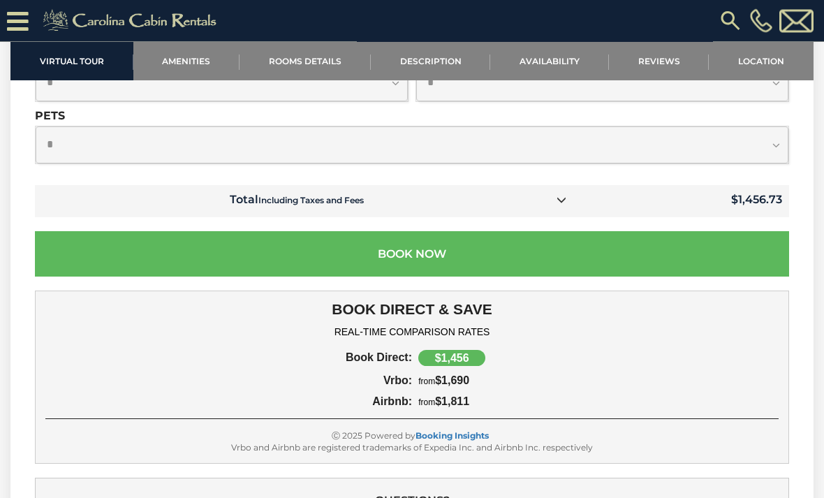
scroll to position [3785, 0]
click at [471, 255] on button "Book Now" at bounding box center [412, 253] width 754 height 45
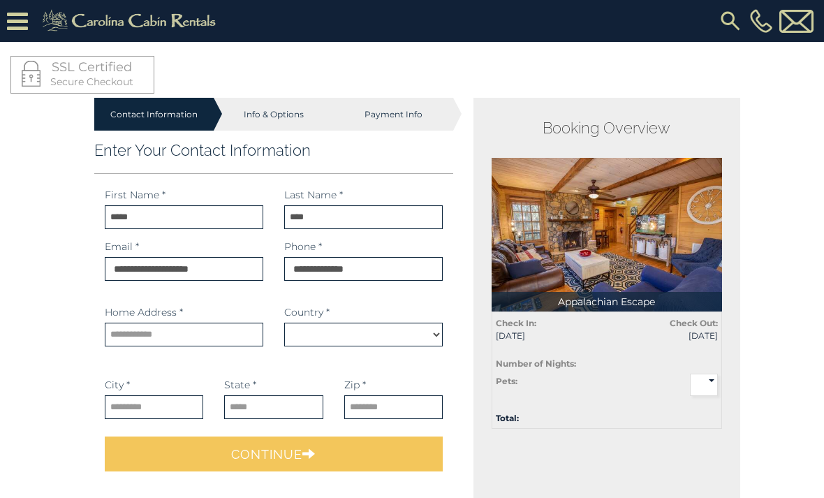
select select "*********"
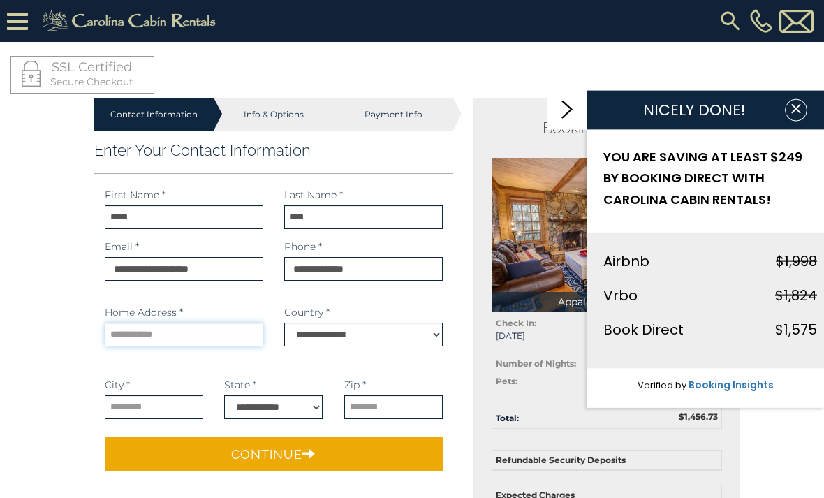
click at [226, 343] on input "text" at bounding box center [184, 334] width 158 height 24
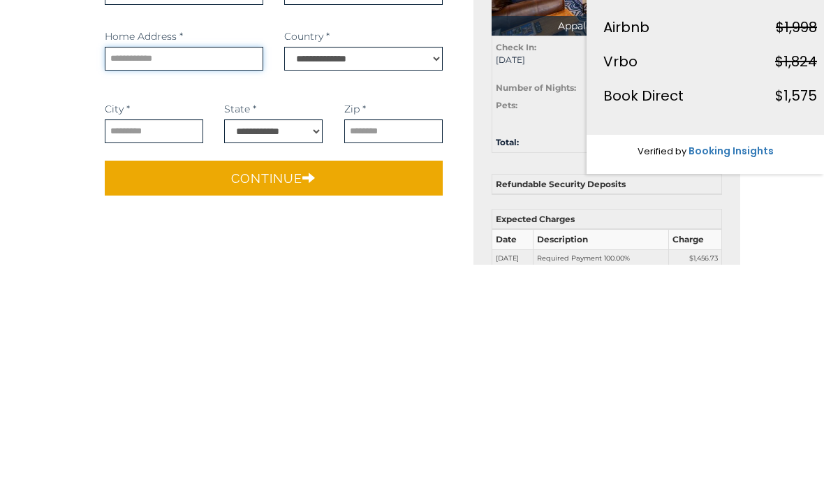
type input "**********"
select select
type input "**********"
select select "**"
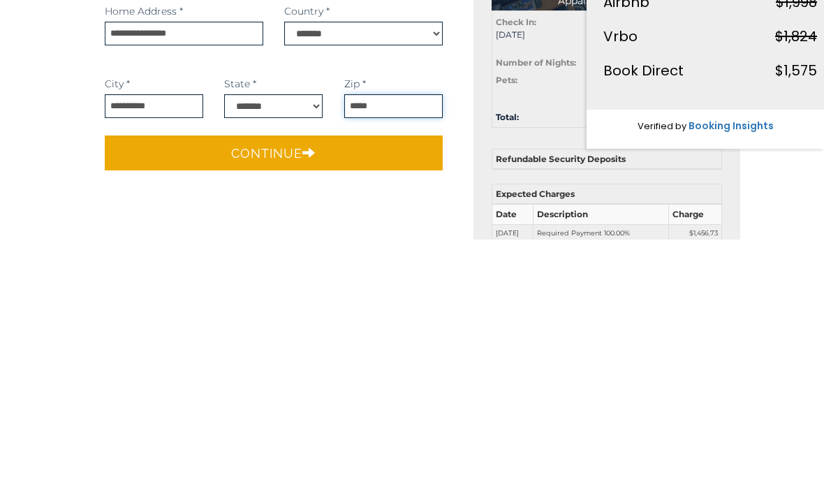
type input "*****"
click at [346, 394] on button "Continue" at bounding box center [274, 411] width 338 height 35
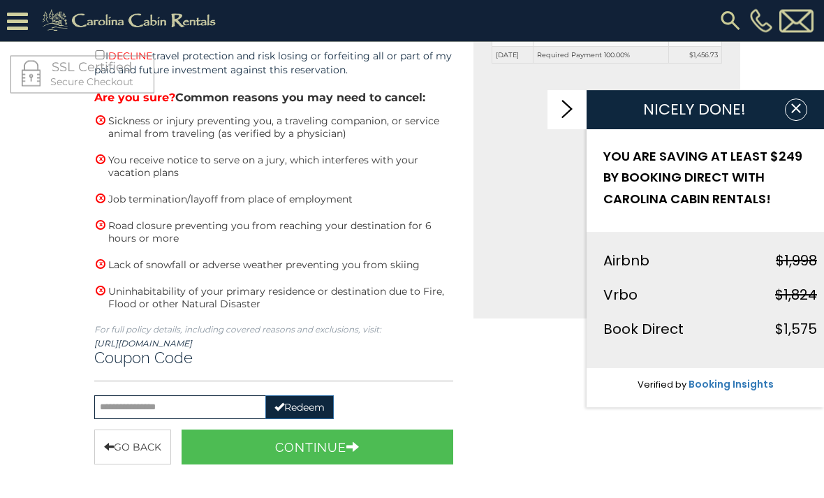
scroll to position [437, 0]
click at [369, 450] on button "Continue" at bounding box center [317, 446] width 272 height 35
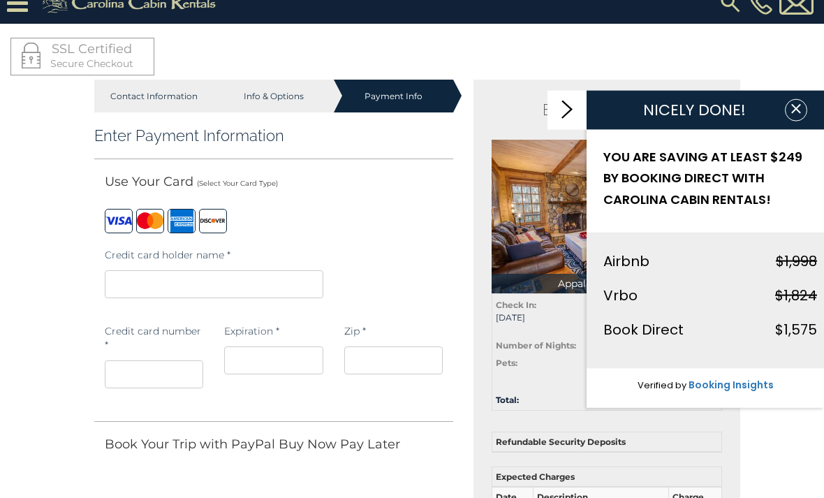
scroll to position [15, 0]
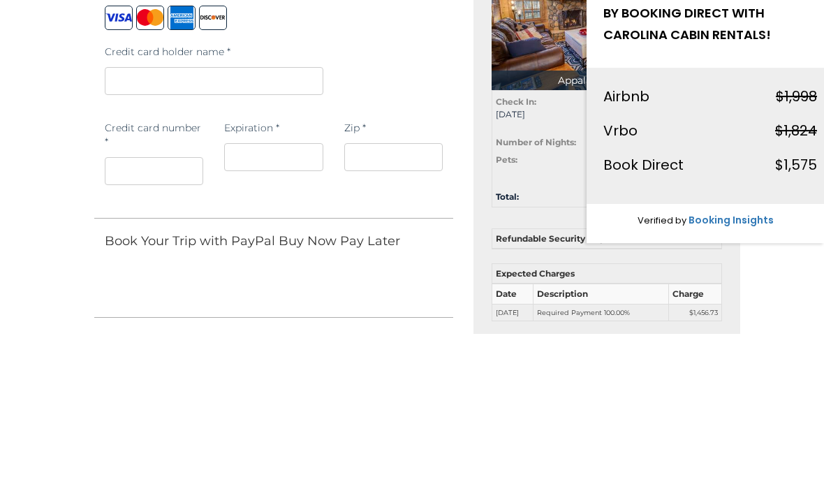
click at [179, 322] on iframe at bounding box center [154, 336] width 98 height 28
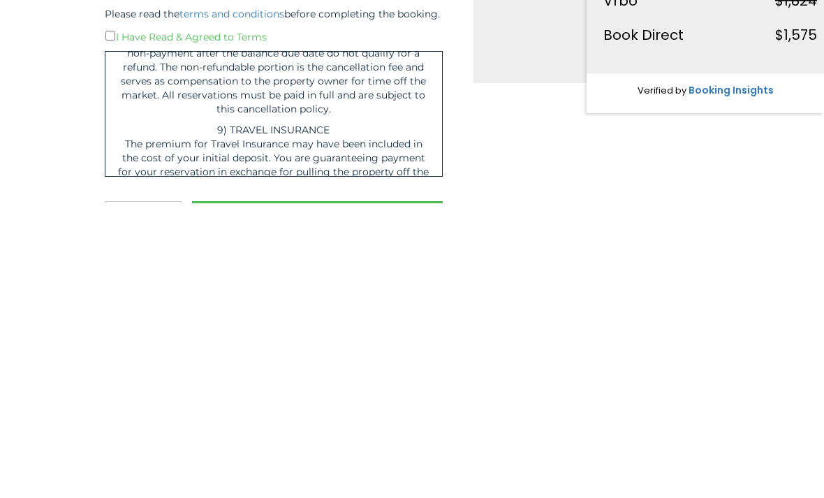
scroll to position [2839, 0]
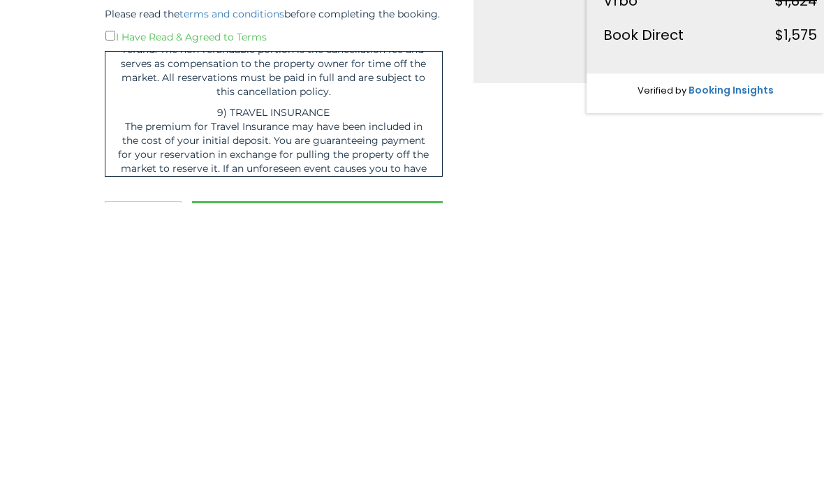
click at [410, 400] on p "9) TRAVEL INSURANCE The premium for Travel Insurance may have been included in …" at bounding box center [273, 470] width 315 height 140
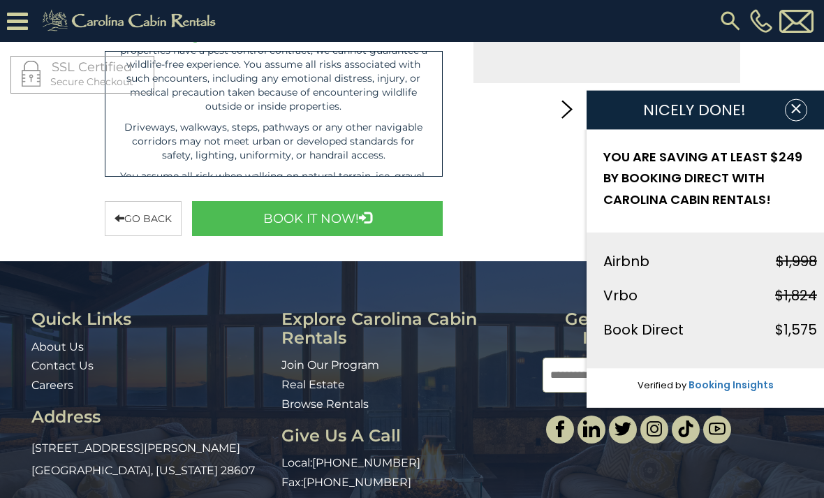
scroll to position [5206, 0]
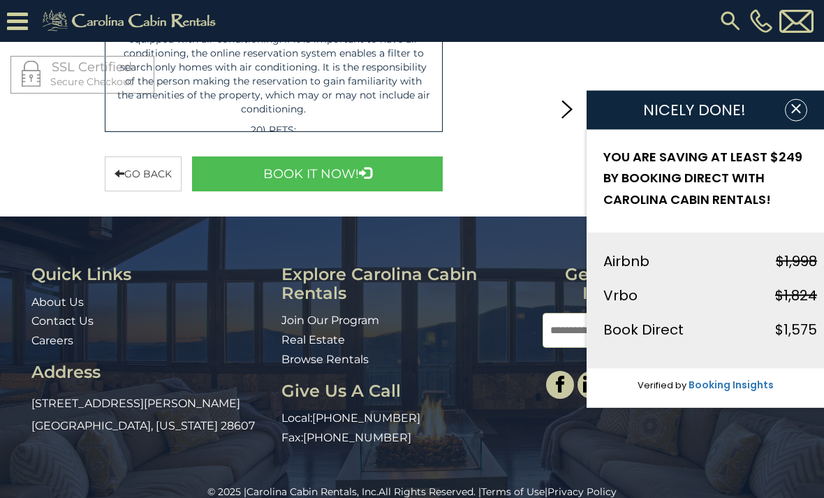
scroll to position [7199, 0]
